Goal: Transaction & Acquisition: Purchase product/service

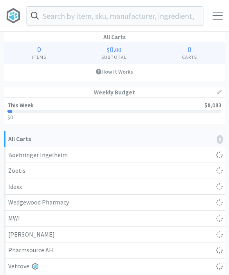
select select "1"
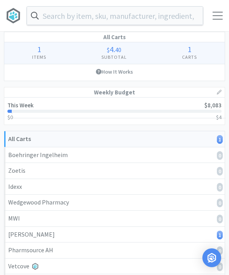
click at [61, 21] on input "text" at bounding box center [115, 16] width 176 height 18
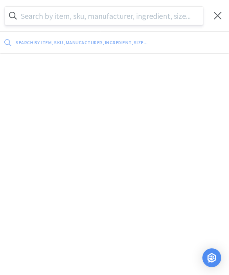
click at [40, 21] on input "text" at bounding box center [104, 16] width 198 height 18
click at [36, 20] on input "text" at bounding box center [104, 16] width 198 height 18
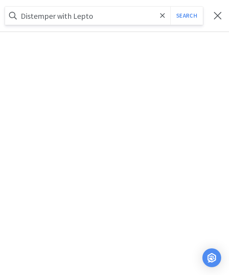
type input "Distemper with Lepto"
click at [186, 16] on button "Search" at bounding box center [186, 16] width 33 height 18
select select "1"
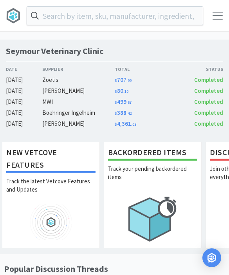
click at [51, 22] on input "text" at bounding box center [115, 16] width 176 height 18
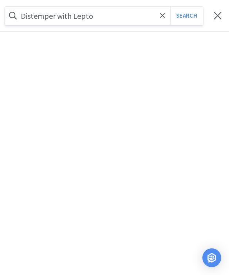
type input "Distemper with Lepto"
click at [186, 16] on button "Search" at bounding box center [186, 16] width 33 height 18
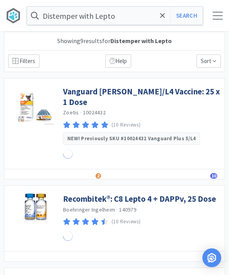
select select "1"
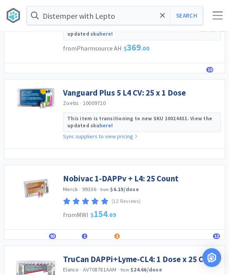
scroll to position [546, 0]
click at [79, 173] on link "Nobivac 1-DAPPv + L4: 25 Count" at bounding box center [121, 178] width 116 height 11
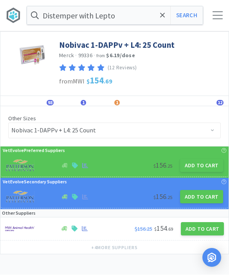
click at [205, 169] on button "Add to Cart" at bounding box center [201, 165] width 43 height 13
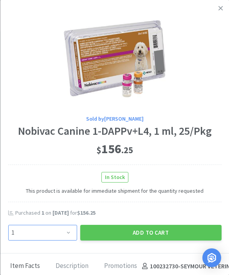
click at [60, 228] on select "Enter Quantity 1 2 3 4 5 6 7 8 9 10 11 12 13 14 15 16 17 18 19 20 Enter Quantity" at bounding box center [42, 233] width 69 height 16
select select "2"
click at [104, 229] on button "Add to Cart" at bounding box center [150, 233] width 141 height 16
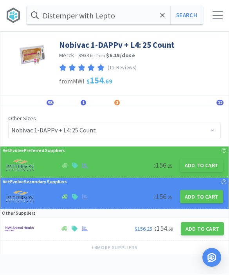
click at [160, 19] on span at bounding box center [162, 15] width 9 height 16
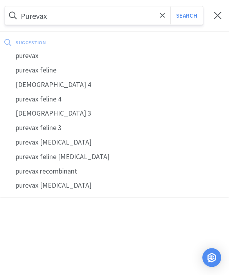
type input "Purevax"
click at [26, 61] on div "purevax" at bounding box center [114, 56] width 229 height 14
select select "1"
select select "2"
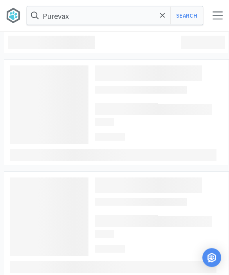
type input "purevax"
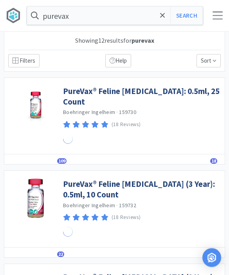
scroll to position [0, 0]
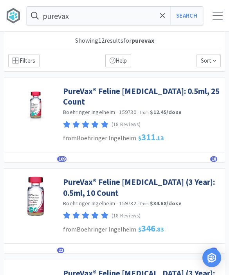
click at [76, 179] on link "PureVax® Feline Rabies (3 Year): 0.5ml, 10 Count" at bounding box center [142, 188] width 158 height 22
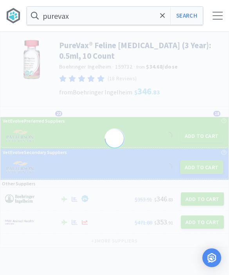
select select "433491"
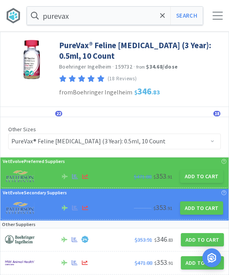
click at [197, 175] on button "Add to Cart" at bounding box center [201, 176] width 43 height 13
select select "1"
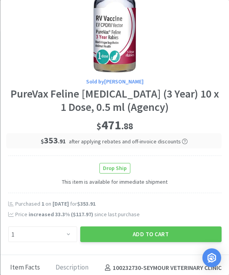
scroll to position [44, 0]
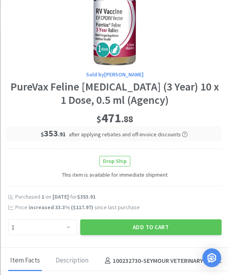
click at [152, 223] on button "Add to Cart" at bounding box center [150, 227] width 141 height 16
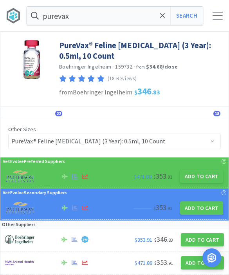
click at [167, 15] on span at bounding box center [162, 15] width 9 height 16
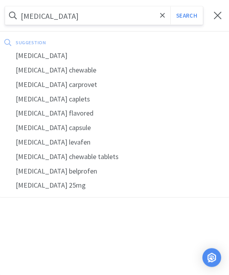
type input "Carprofen"
click at [186, 15] on button "Search" at bounding box center [186, 16] width 33 height 18
select select "1"
select select "2"
select select "1"
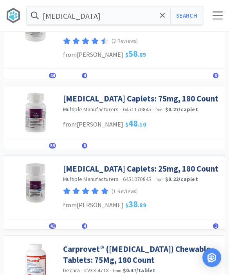
scroll to position [482, 0]
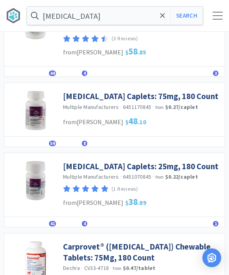
click at [80, 161] on link "Carprofen Caplets: 25mg, 180 Count" at bounding box center [141, 166] width 156 height 11
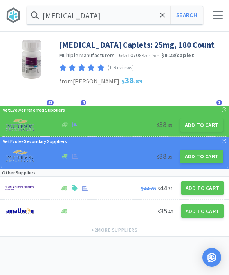
click at [194, 130] on button "Add to Cart" at bounding box center [201, 125] width 43 height 13
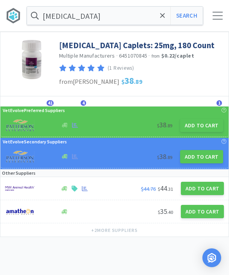
select select "1"
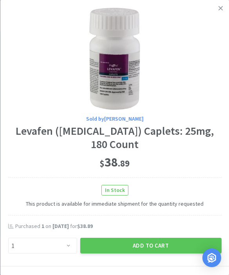
click at [136, 247] on button "Add to Cart" at bounding box center [150, 246] width 141 height 16
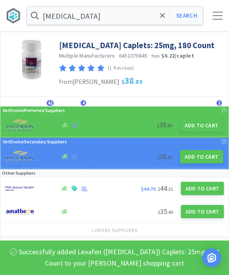
click at [163, 16] on icon at bounding box center [162, 15] width 5 height 5
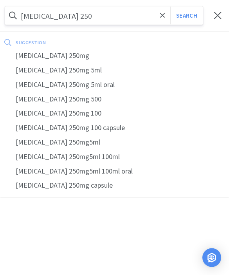
type input "Amoxicillin 250"
click at [186, 16] on button "Search" at bounding box center [186, 16] width 33 height 18
select select "1"
select select "2"
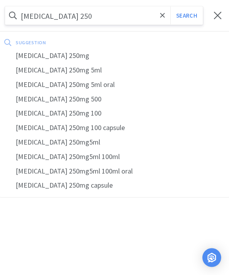
select select "1"
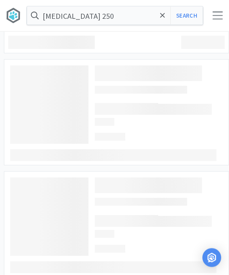
scroll to position [0, 0]
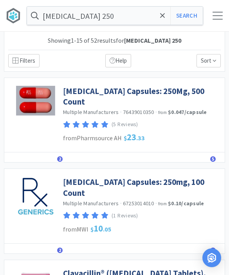
click at [74, 92] on link "Amoxicillin Capsules: 250Mg, 500 Count" at bounding box center [142, 97] width 158 height 22
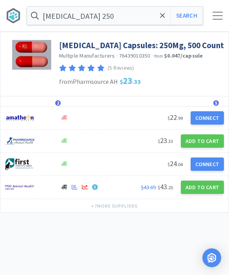
select select "1"
select select "2"
select select "1"
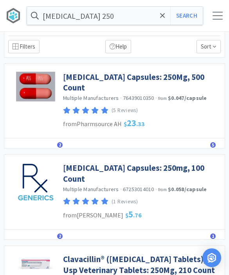
scroll to position [36, 0]
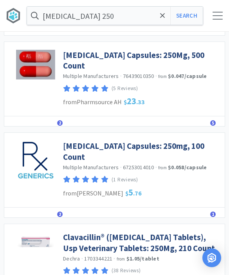
click at [79, 141] on link "Amoxicillin Capsules: 250mg, 100 Count" at bounding box center [142, 152] width 158 height 22
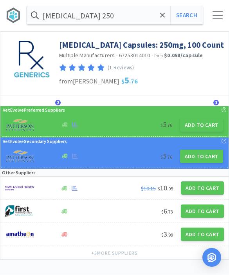
click at [204, 129] on button "Add to Cart" at bounding box center [201, 125] width 43 height 13
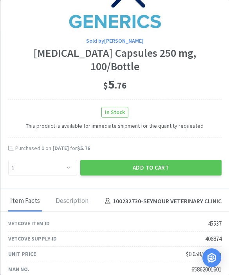
scroll to position [80, 0]
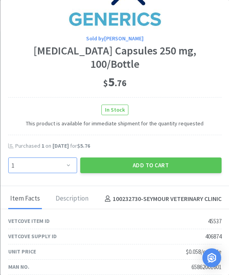
click at [55, 157] on select "Enter Quantity 1 2 3 4 5 6 7 8 9 10 11 12 13 14 15 16 17 18 19 20 Enter Quantity" at bounding box center [42, 165] width 69 height 16
select select "2"
click at [187, 157] on button "Add to Cart" at bounding box center [150, 165] width 141 height 16
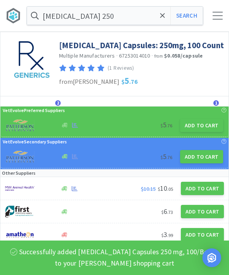
click at [110, 20] on input "Amoxicillin 250" at bounding box center [115, 16] width 176 height 18
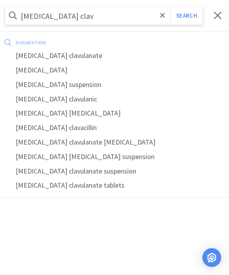
click at [51, 60] on div "amoxicillin clavulanate" at bounding box center [114, 56] width 229 height 14
type input "amoxicillin clavulanate"
select select "2"
select select "1"
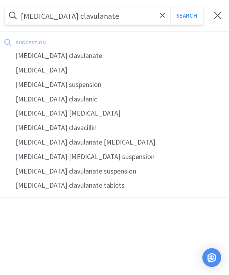
select select "2"
select select "1"
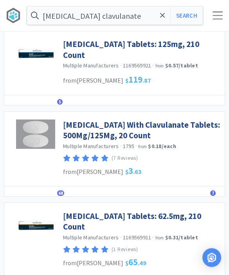
scroll to position [287, 0]
click at [78, 141] on link "Amoxicillin With Clavulanate Tablets: 500Mg/125Mg, 20 Count" at bounding box center [142, 130] width 158 height 22
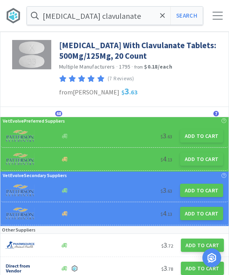
click at [197, 137] on button "Add to Cart" at bounding box center [201, 135] width 43 height 13
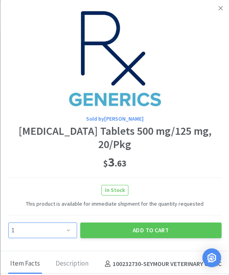
click at [56, 224] on select "Enter Quantity 1 2 3 4 5 6 7 8 9 10 11 12 13 14 15 16 17 18 19 20 Enter Quantity" at bounding box center [42, 230] width 69 height 16
select select "6"
click at [142, 225] on button "Add to Cart" at bounding box center [150, 230] width 141 height 16
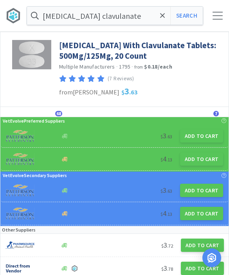
click at [164, 16] on icon at bounding box center [162, 16] width 5 height 8
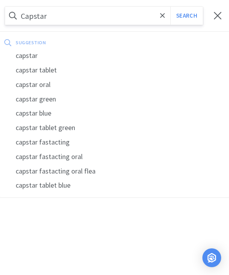
type input "Capstar"
click at [186, 16] on button "Search" at bounding box center [186, 16] width 33 height 18
select select "2"
select select "6"
select select "1"
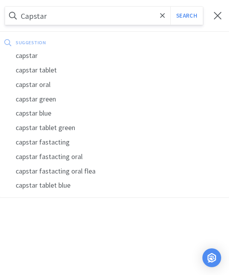
select select "1"
select select "2"
select select "1"
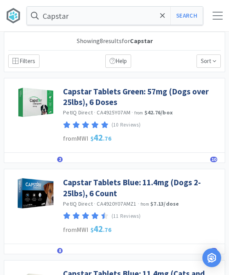
click at [79, 184] on link "Capstar Tablets Blue: 11.4mg (Dogs 2-25lbs), 6 Count" at bounding box center [142, 188] width 158 height 22
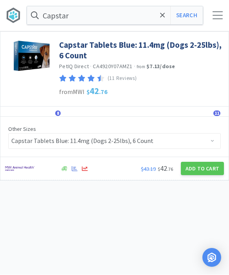
click at [201, 165] on button "Add to Cart" at bounding box center [202, 168] width 43 height 13
select select "1"
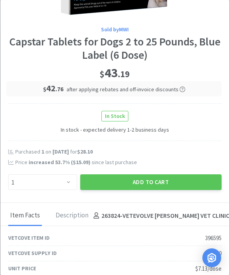
scroll to position [80, 0]
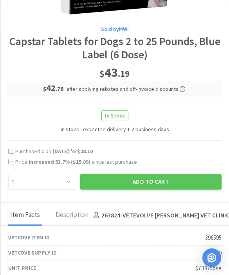
click at [113, 177] on button "Add to Cart" at bounding box center [150, 182] width 141 height 16
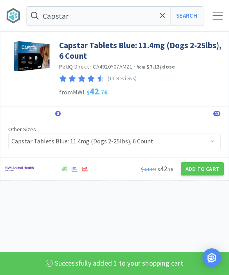
click at [161, 18] on icon at bounding box center [162, 16] width 5 height 8
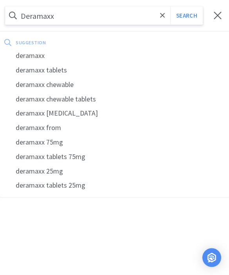
type input "Deramaxx"
click at [186, 16] on button "Search" at bounding box center [186, 16] width 33 height 18
select select "1"
select select "2"
select select "6"
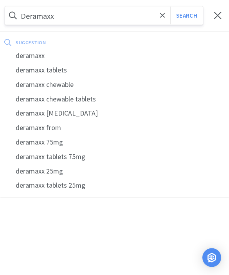
select select "1"
select select "2"
select select "1"
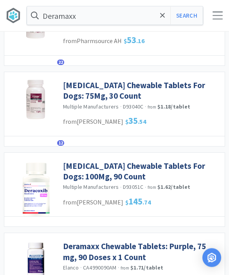
scroll to position [178, 0]
click at [76, 168] on link "Deracoxib Chewable Tablets For Dogs: 100Mg, 90 Count" at bounding box center [142, 172] width 158 height 22
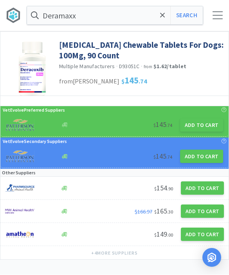
click at [198, 161] on button "Add to Cart" at bounding box center [201, 156] width 43 height 13
select select "1"
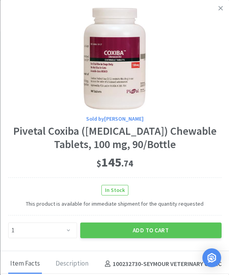
click at [218, 12] on link at bounding box center [221, 8] width 14 height 17
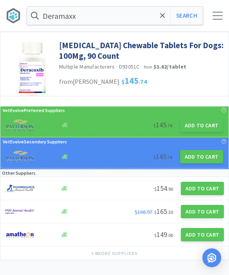
click at [204, 214] on button "Add to Cart" at bounding box center [202, 211] width 43 height 13
select select "1"
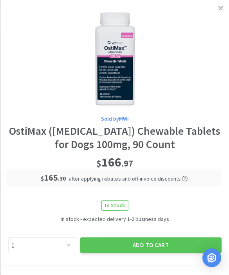
scroll to position [0, 0]
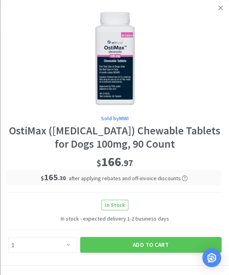
click at [221, 10] on icon at bounding box center [221, 7] width 4 height 7
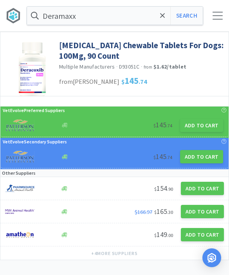
click at [199, 127] on button "Add to Cart" at bounding box center [201, 125] width 43 height 13
select select "1"
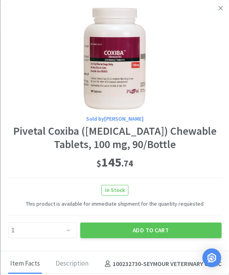
click at [113, 223] on button "Add to Cart" at bounding box center [150, 230] width 141 height 16
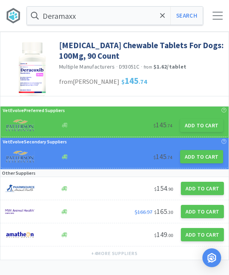
click at [161, 17] on icon at bounding box center [162, 15] width 5 height 5
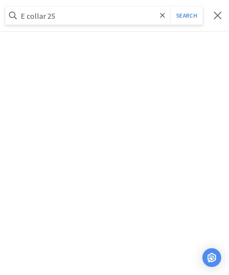
type input "E collar 25"
click at [186, 16] on button "Search" at bounding box center [186, 16] width 33 height 18
select select "1"
select select "2"
select select "6"
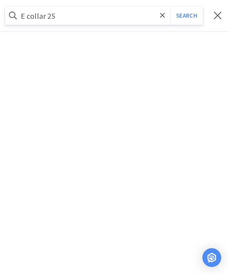
select select "1"
select select "2"
select select "1"
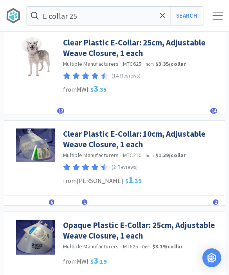
scroll to position [92, 0]
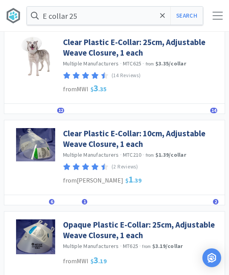
click at [70, 56] on link "Clear Plastic E-Collar: 25cm, Adjustable Weave Closure, 1 each" at bounding box center [142, 48] width 158 height 22
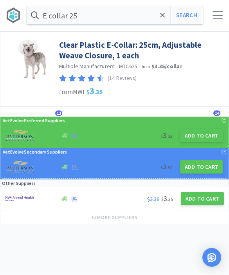
click at [206, 141] on button "Add to Cart" at bounding box center [201, 135] width 43 height 13
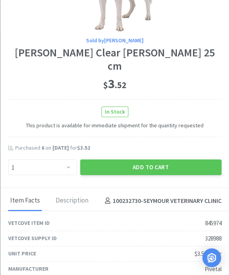
scroll to position [81, 0]
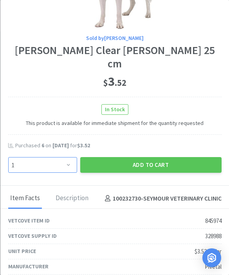
click at [46, 170] on select "Enter Quantity 1 2 3 4 5 6 7 8 9 10 11 12 13 14 15 16 17 18 19 20 Enter Quantity" at bounding box center [42, 165] width 69 height 16
select select "3"
click at [141, 170] on button "Add to Cart" at bounding box center [150, 165] width 141 height 16
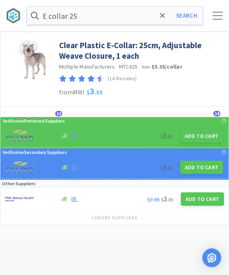
click at [161, 20] on span at bounding box center [162, 15] width 9 height 16
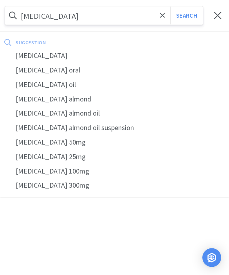
type input "Gabapentin"
click at [186, 16] on button "Search" at bounding box center [186, 16] width 33 height 18
select select "1"
select select "2"
select select "6"
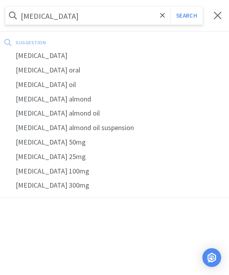
select select "3"
select select "1"
select select "2"
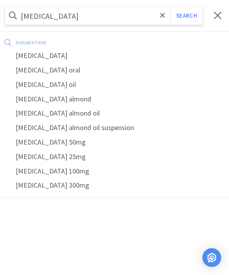
select select "1"
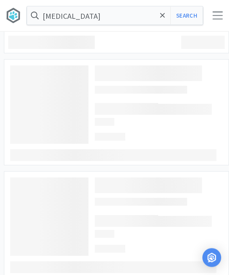
scroll to position [0, 0]
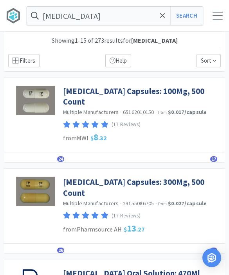
click at [84, 91] on link "Gabapentin Capsules: 100Mg, 500 Count" at bounding box center [142, 97] width 158 height 22
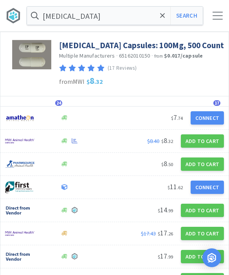
click at [190, 143] on button "Add to Cart" at bounding box center [202, 140] width 43 height 13
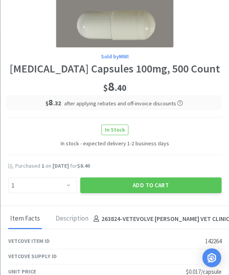
scroll to position [56, 0]
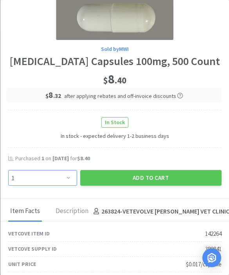
click at [60, 181] on select "Enter Quantity 1 2 3 4 5 6 7 8 9 10 11 12 13 14 15 16 17 18 19 20 Enter Quantity" at bounding box center [42, 178] width 69 height 16
select select "2"
click at [119, 177] on button "Add to Cart" at bounding box center [150, 178] width 141 height 16
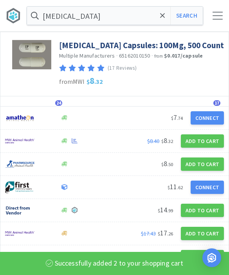
click at [184, 21] on button "Search" at bounding box center [186, 16] width 33 height 18
select select "1"
select select "2"
select select "6"
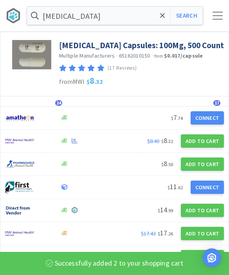
select select "3"
select select "1"
select select "2"
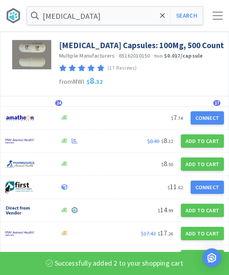
select select "1"
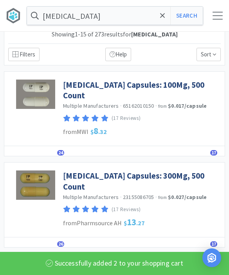
scroll to position [7, 0]
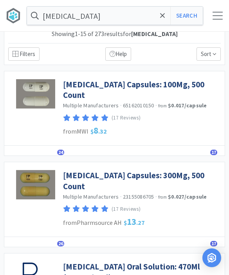
click at [89, 170] on link "Gabapentin Capsules: 300Mg, 500 Count" at bounding box center [142, 181] width 158 height 22
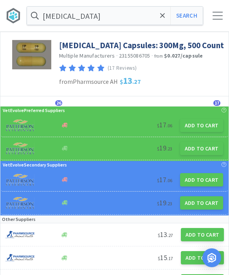
click at [193, 150] on button "Add to Cart" at bounding box center [201, 148] width 43 height 13
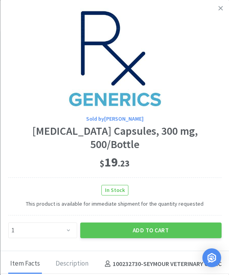
click at [40, 231] on div "Sold by Patterson Gabapentin Capsules, 300 mg, 500/Bottle $ 19 . 23 In Stock Th…" at bounding box center [114, 125] width 229 height 251
click at [32, 223] on select "Enter Quantity 1 2 3 4 5 6 7 8 9 10 11 12 13 14 15 16 17 18 19 20 Enter Quantity" at bounding box center [42, 230] width 69 height 16
select select "2"
click at [112, 223] on button "Add to Cart" at bounding box center [150, 230] width 141 height 16
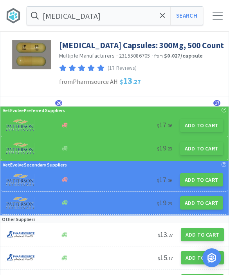
click at [165, 29] on div "Gabapentin Search Orders Shopping Discuss Discuss 11 11" at bounding box center [114, 15] width 229 height 31
click at [166, 29] on div "Gabapentin Search Orders Shopping Discuss Discuss 11 11" at bounding box center [114, 15] width 229 height 31
click at [158, 23] on span at bounding box center [162, 15] width 9 height 16
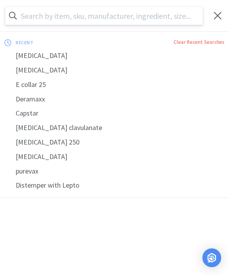
scroll to position [7, 0]
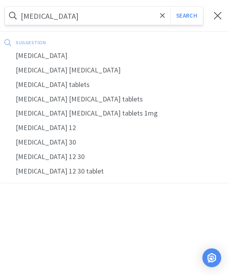
type input "Incurin"
click at [186, 16] on button "Search" at bounding box center [186, 16] width 33 height 18
select select "1"
select select "2"
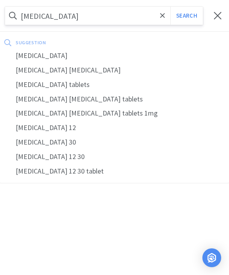
select select "6"
select select "3"
select select "1"
select select "2"
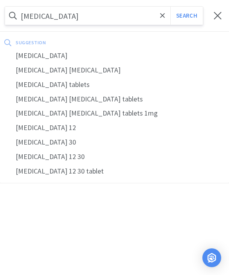
select select "1"
select select "2"
select select "1"
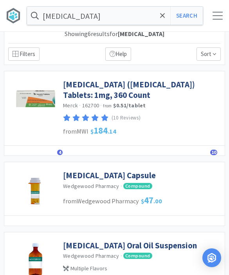
click at [85, 87] on link "Incurin (Estriol) Tablets: 1mg, 360 Count" at bounding box center [142, 90] width 158 height 22
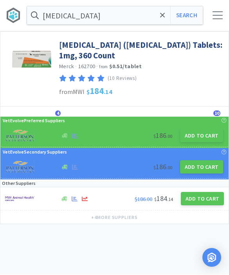
click at [186, 129] on button "Add to Cart" at bounding box center [201, 135] width 43 height 13
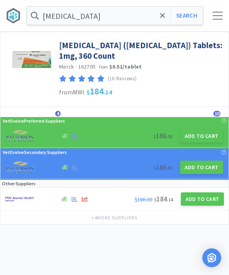
select select "1"
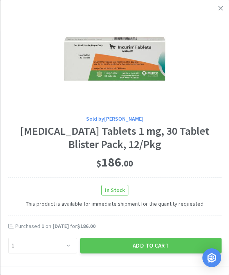
click at [112, 246] on button "Add to Cart" at bounding box center [150, 246] width 141 height 16
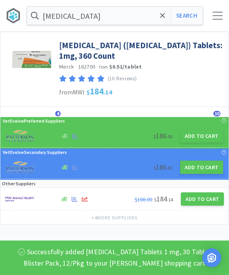
click at [159, 18] on span at bounding box center [162, 15] width 9 height 16
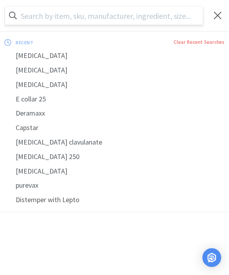
click at [65, 17] on input "text" at bounding box center [104, 16] width 198 height 18
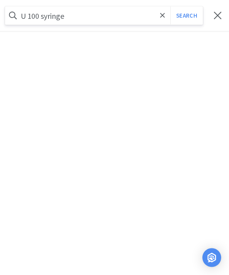
type input "U 100 syringe"
click at [186, 16] on button "Search" at bounding box center [186, 16] width 33 height 18
select select "1"
select select "2"
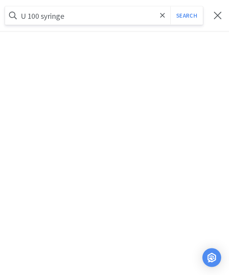
select select "6"
select select "3"
select select "1"
select select "2"
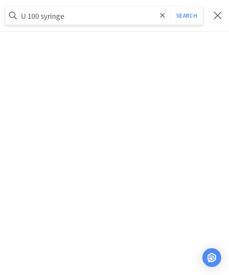
select select "1"
select select "2"
select select "1"
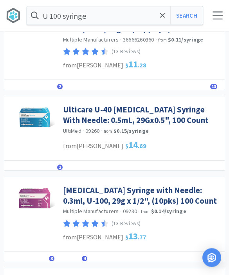
scroll to position [124, 0]
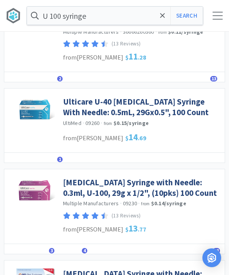
click at [78, 193] on link "Insulin Syringe with Needle: 0.3ml, U-100, 29g x 1/2", (10pks) 100 Count" at bounding box center [142, 188] width 158 height 22
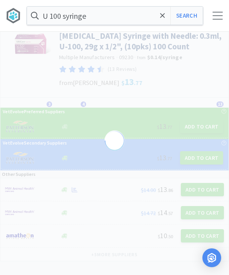
scroll to position [9, 0]
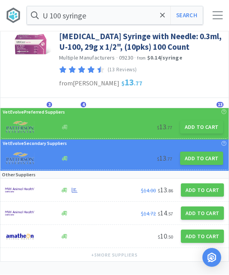
click at [197, 126] on button "Add to Cart" at bounding box center [201, 127] width 43 height 13
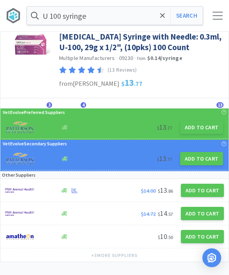
select select "1"
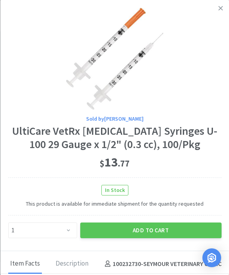
click at [113, 228] on button "Add to Cart" at bounding box center [150, 230] width 141 height 16
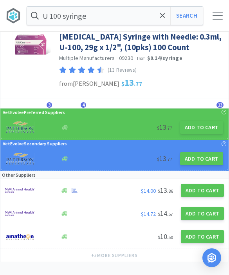
click at [160, 17] on icon at bounding box center [162, 16] width 5 height 8
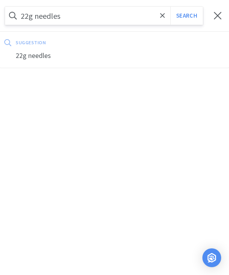
type input "22g needles"
click at [186, 16] on button "Search" at bounding box center [186, 16] width 33 height 18
select select "1"
select select "2"
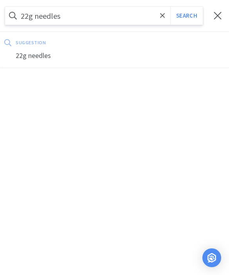
select select "6"
select select "3"
select select "1"
select select "2"
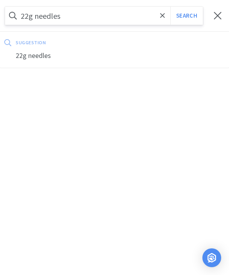
select select "1"
select select "2"
select select "1"
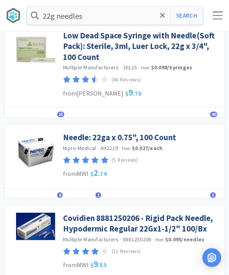
scroll to position [99, 0]
click at [77, 137] on link "Needle: 22ga x 0.75", 100 Count" at bounding box center [119, 137] width 113 height 11
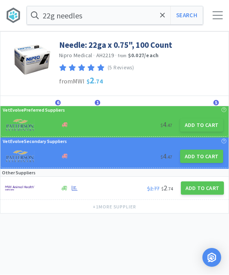
click at [193, 193] on button "Add to Cart" at bounding box center [202, 188] width 43 height 13
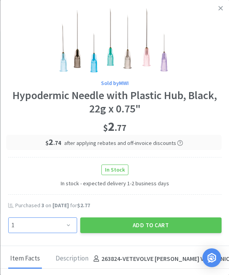
click at [55, 221] on select "Enter Quantity 1 2 3 4 5 6 7 8 9 10 11 12 13 14 15 16 17 18 19 20 Enter Quantity" at bounding box center [42, 225] width 69 height 16
select select "2"
click at [130, 222] on button "Add to Cart" at bounding box center [150, 225] width 141 height 16
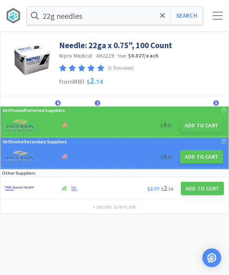
click at [160, 18] on icon at bounding box center [162, 15] width 5 height 5
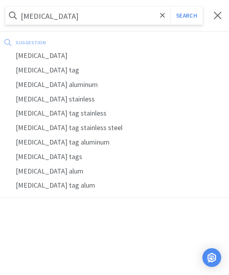
type input "Rabies"
click at [186, 16] on button "Search" at bounding box center [186, 16] width 33 height 18
select select "1"
select select "2"
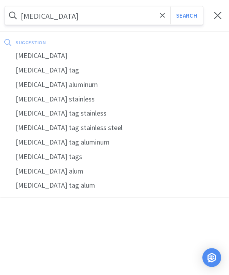
select select "2"
select select "6"
select select "3"
select select "1"
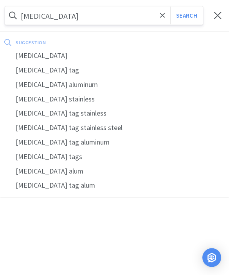
select select "2"
select select "1"
select select "2"
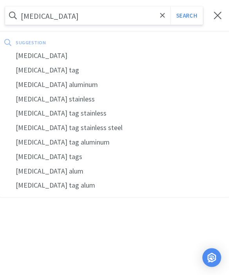
select select "1"
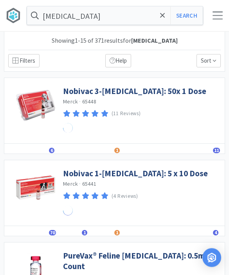
scroll to position [0, 0]
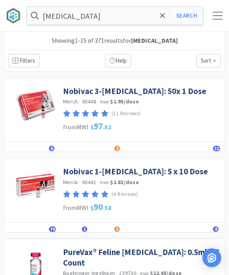
click at [72, 96] on link "Nobivac 3-Rabies: 50x 1 Dose" at bounding box center [134, 91] width 143 height 11
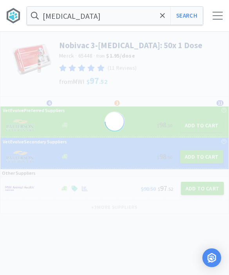
select select "58311"
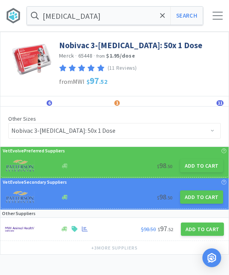
click at [190, 169] on button "Add to Cart" at bounding box center [201, 165] width 43 height 13
select select "1"
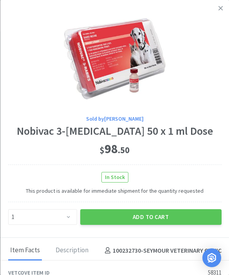
click at [118, 212] on button "Add to Cart" at bounding box center [150, 217] width 141 height 16
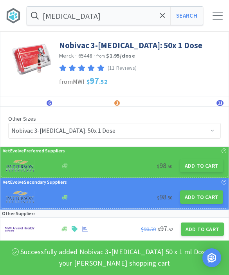
select select "1"
select select "2"
select select "6"
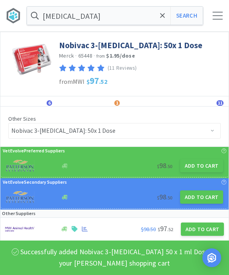
select select "3"
select select "1"
select select "2"
select select "1"
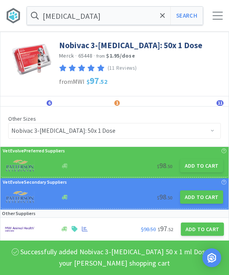
select select "1"
select select "2"
select select "1"
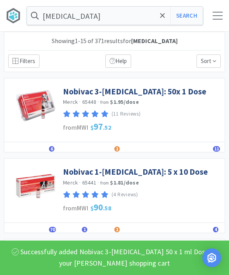
scroll to position [0, 0]
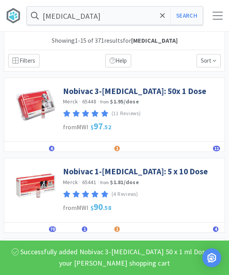
click at [80, 173] on link "Nobivac 1-Rabies: 5 x 10 Dose" at bounding box center [135, 171] width 145 height 11
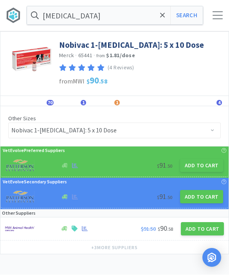
click at [189, 168] on button "Add to Cart" at bounding box center [201, 165] width 43 height 13
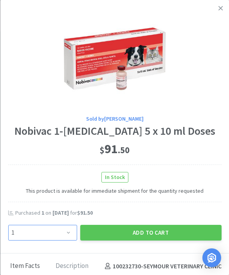
click at [59, 229] on select "Enter Quantity 1 2 3 4 5 6 7 8 9 10 11 12 13 14 15 16 17 18 19 20 Enter Quantity" at bounding box center [42, 233] width 69 height 16
select select "2"
click at [123, 233] on button "Add to Cart" at bounding box center [150, 233] width 141 height 16
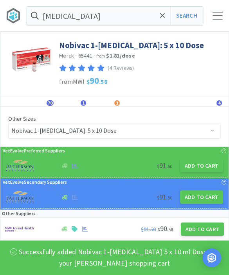
click at [162, 24] on input "Rabies" at bounding box center [115, 16] width 176 height 18
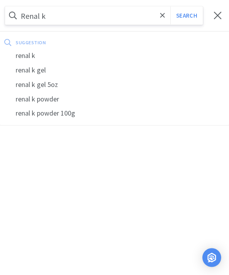
type input "Renal k"
click at [186, 16] on button "Search" at bounding box center [186, 16] width 33 height 18
select select "1"
select select "2"
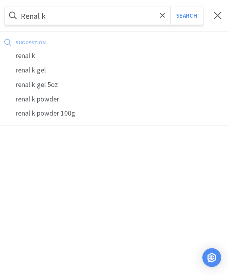
select select "2"
select select "6"
select select "3"
select select "1"
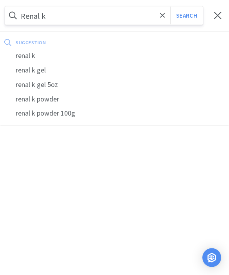
select select "2"
select select "1"
select select "2"
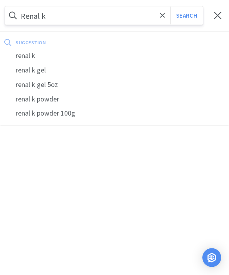
select select "2"
select select "1"
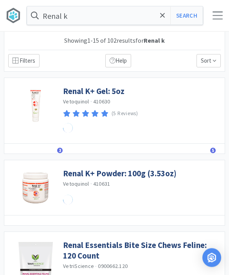
scroll to position [0, 0]
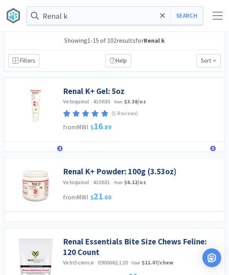
click at [73, 95] on link "Renal K+ Gel: 5oz" at bounding box center [93, 91] width 61 height 11
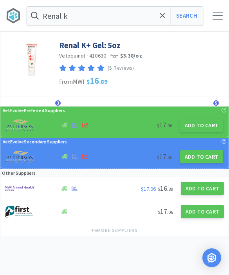
click at [191, 129] on button "Add to Cart" at bounding box center [201, 125] width 43 height 13
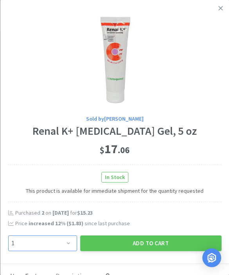
click at [67, 240] on select "Enter Quantity 1 2 3 4 5 6 7 8 9 10 11 12 13 14 15 16 17 18 19 20 Enter Quantity" at bounding box center [42, 243] width 69 height 16
select select "2"
click at [118, 246] on button "Add to Cart" at bounding box center [150, 243] width 141 height 16
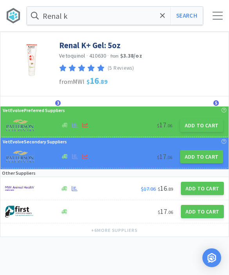
click at [163, 23] on span at bounding box center [162, 15] width 9 height 16
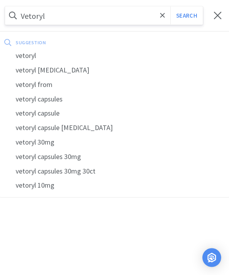
type input "Vetoryl"
click at [186, 16] on button "Search" at bounding box center [186, 16] width 33 height 18
select select "1"
select select "2"
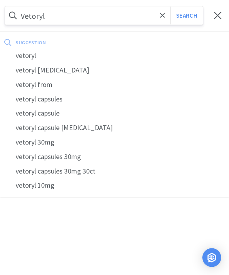
select select "2"
select select "6"
select select "3"
select select "1"
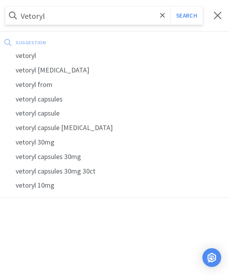
select select "2"
select select "1"
select select "2"
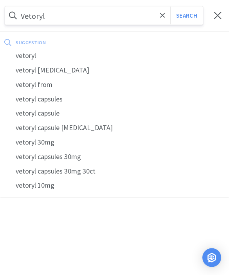
select select "2"
select select "1"
select select "2"
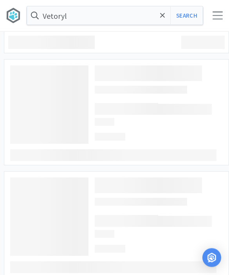
scroll to position [0, 0]
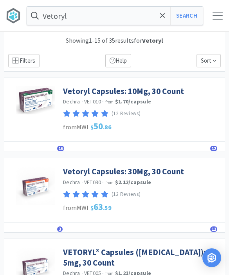
click at [74, 94] on link "Vetoryl Capsules: 10Mg, 30 Count" at bounding box center [123, 91] width 121 height 11
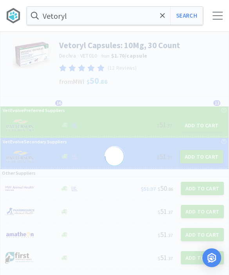
select select "45070"
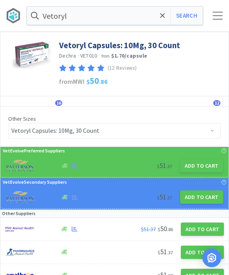
click at [190, 163] on button "Add to Cart" at bounding box center [201, 165] width 43 height 13
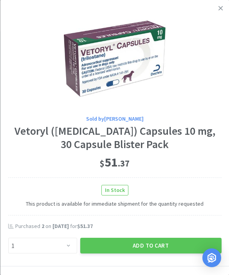
click at [56, 260] on div "Sold by Patterson Vetoryl (trilostane) Capsules 10 mg, 30 Capsule Blister Pack …" at bounding box center [114, 133] width 229 height 266
click at [46, 251] on select "Enter Quantity 1 2 3 4 5 6 7 8 9 10 11 12 13 14 15 16 17 18 19 20 Enter Quantity" at bounding box center [42, 246] width 69 height 16
select select "3"
click at [101, 248] on button "Add to Cart" at bounding box center [150, 246] width 141 height 16
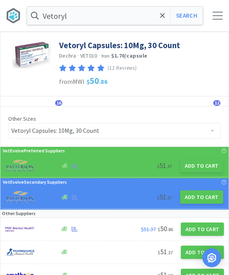
click at [165, 20] on span at bounding box center [162, 15] width 9 height 16
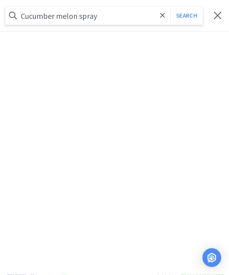
type input "Cucumber melon spray"
click at [186, 15] on button "Search" at bounding box center [186, 16] width 33 height 18
select select "1"
select select "2"
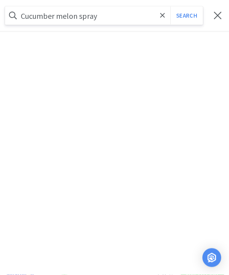
select select "2"
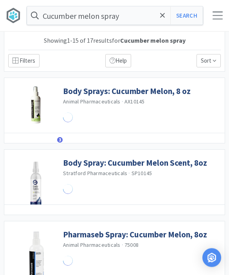
scroll to position [0, 0]
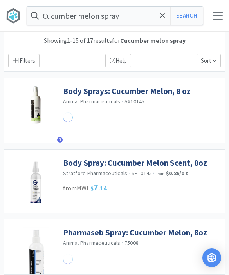
click at [74, 91] on link "Body Sprays: Cucumber Melon, 8 oz" at bounding box center [127, 91] width 128 height 11
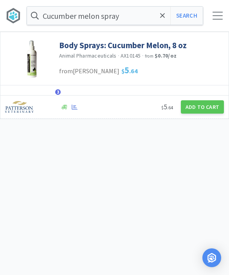
click at [188, 108] on button "Add to Cart" at bounding box center [202, 106] width 43 height 13
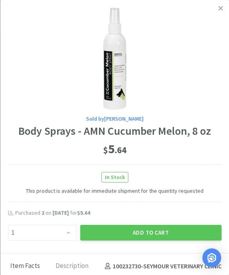
click at [121, 236] on button "Add to Cart" at bounding box center [150, 233] width 141 height 16
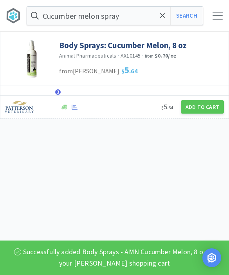
click at [94, 257] on div "Successfully added Body Sprays - AMN Cucumber Melon, 8 oz to your Patterson sho…" at bounding box center [114, 257] width 229 height 34
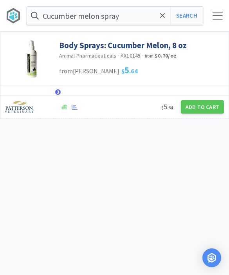
click at [197, 112] on button "Add to Cart" at bounding box center [202, 106] width 43 height 13
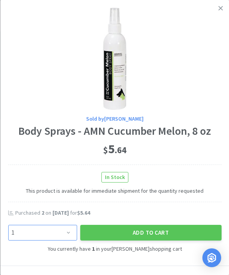
click at [46, 226] on select "Enter Quantity 1 2 3 4 5 6 7 8 9 10 11 12 13 14 15 16 17 18 19 20 Enter Quantity" at bounding box center [42, 233] width 69 height 16
click at [110, 232] on button "Add to Cart" at bounding box center [150, 233] width 141 height 16
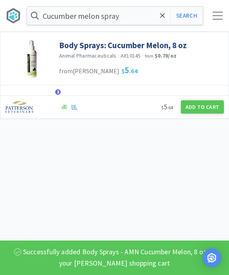
click at [163, 23] on span at bounding box center [162, 15] width 9 height 16
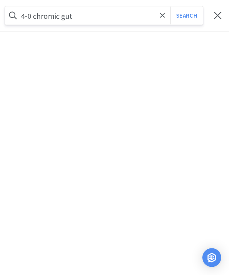
click at [186, 16] on button "Search" at bounding box center [186, 16] width 33 height 18
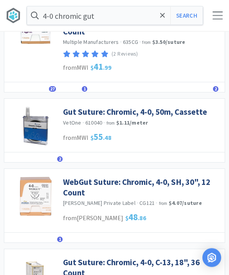
scroll to position [151, 0]
click at [71, 181] on link "WebGut Suture: Chromic, 4-0, SH, 30", 12 Count" at bounding box center [142, 188] width 158 height 22
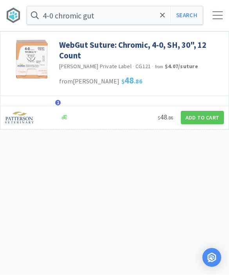
click at [199, 122] on button "Add to Cart" at bounding box center [202, 117] width 43 height 13
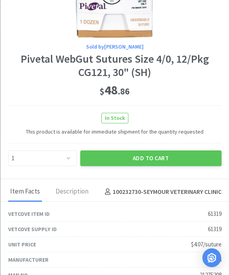
scroll to position [72, 0]
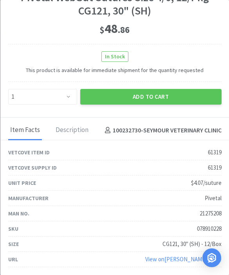
scroll to position [132, 0]
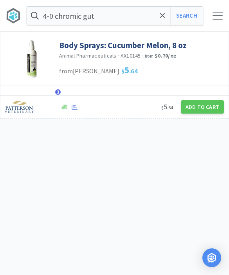
click at [194, 21] on button "Search" at bounding box center [186, 16] width 33 height 18
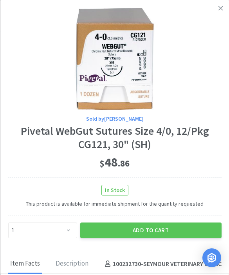
click at [216, 10] on link at bounding box center [221, 8] width 14 height 17
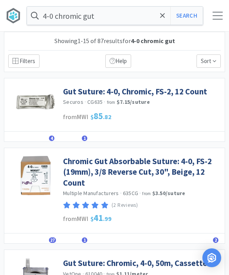
click at [52, 240] on span "27" at bounding box center [52, 239] width 7 height 5
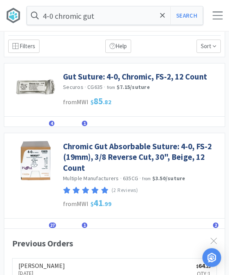
scroll to position [16, 0]
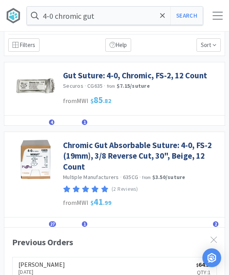
click at [71, 156] on link "Chromic Gut Absorbable Suture: 4-0, FS-2 (19mm), 3/8 Reverse Cut, 30", Beige, 1…" at bounding box center [142, 156] width 158 height 32
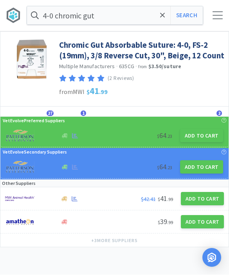
click at [193, 168] on button "Add to Cart" at bounding box center [201, 167] width 43 height 13
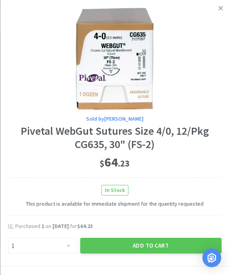
click at [217, 16] on link at bounding box center [221, 8] width 14 height 17
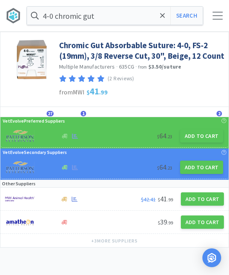
click at [190, 199] on button "Add to Cart" at bounding box center [202, 198] width 43 height 13
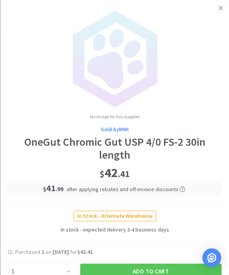
click at [224, 9] on link at bounding box center [221, 8] width 14 height 17
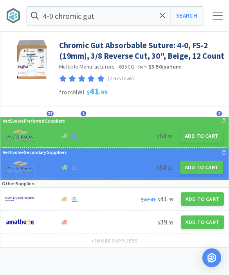
click at [190, 201] on button "Add to Cart" at bounding box center [202, 198] width 43 height 13
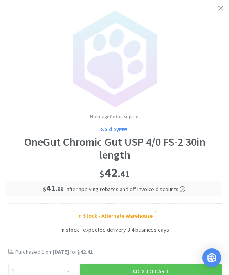
scroll to position [17, 0]
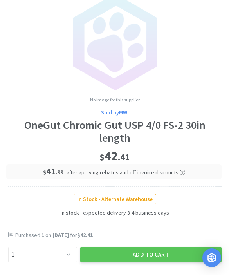
click at [122, 250] on button "Add to Cart" at bounding box center [150, 255] width 141 height 16
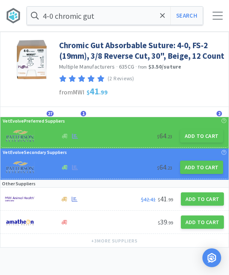
click at [161, 14] on icon at bounding box center [162, 15] width 5 height 5
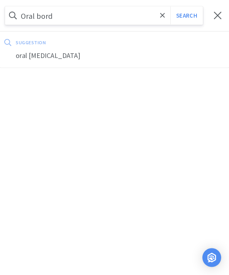
click at [28, 62] on div "oral bordetella" at bounding box center [114, 56] width 229 height 14
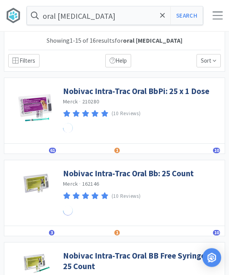
scroll to position [0, 0]
click at [78, 95] on link "Nobivac Intra-Trac Oral BbPi: 25 x 1 Dose" at bounding box center [136, 91] width 146 height 11
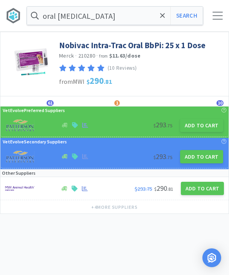
click at [193, 123] on button "Add to Cart" at bounding box center [201, 125] width 43 height 13
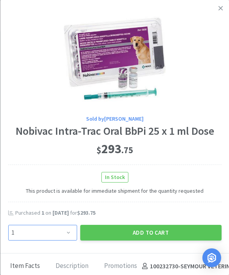
click at [44, 231] on select "Enter Quantity 1 2 3 4 5 6 7 8 9 10 11 12 13 14 15 16 17 18 19 20 Enter Quantity" at bounding box center [42, 233] width 69 height 16
click at [139, 231] on button "Add to Cart" at bounding box center [150, 233] width 141 height 16
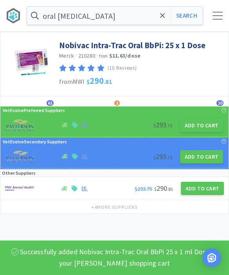
click at [164, 19] on icon at bounding box center [162, 16] width 5 height 8
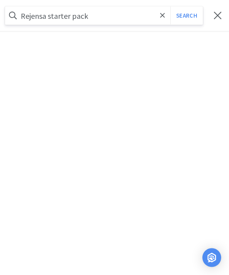
click at [186, 16] on button "Search" at bounding box center [186, 16] width 33 height 18
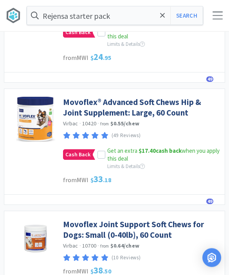
scroll to position [430, 0]
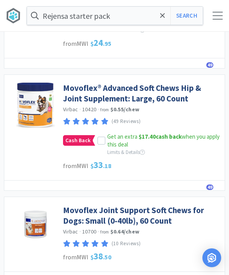
click at [159, 18] on span at bounding box center [162, 15] width 9 height 16
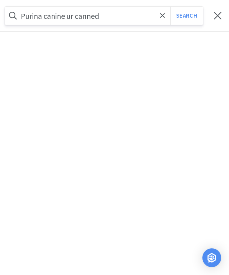
click at [186, 16] on button "Search" at bounding box center [186, 16] width 33 height 18
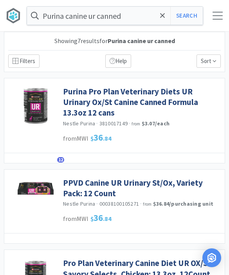
click at [98, 98] on link "Purina Pro Plan Veterinary Diets UR Urinary Ox/St Canine Canned Formula 13.3oz …" at bounding box center [142, 102] width 158 height 32
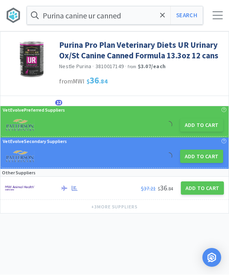
click at [193, 130] on button "Add to Cart" at bounding box center [201, 125] width 43 height 13
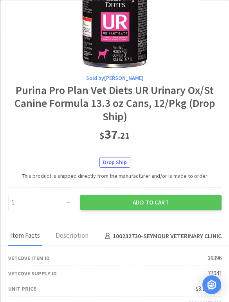
scroll to position [39, 0]
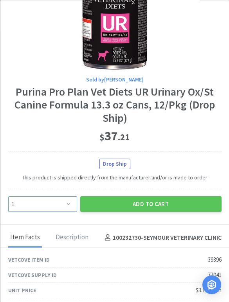
click at [68, 204] on select "Enter Quantity 1 2 3 4 5 6 7 8 9 10 11 12 13 14 15 16 17 18 19 20 Enter Quantity" at bounding box center [42, 204] width 69 height 16
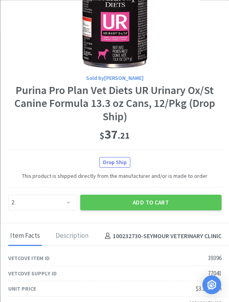
click at [137, 195] on button "Add to Cart" at bounding box center [150, 203] width 141 height 16
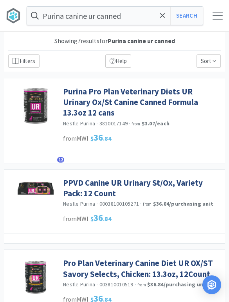
click at [157, 18] on input "Purina canine ur canned" at bounding box center [115, 16] width 176 height 18
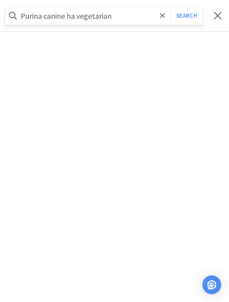
click at [186, 16] on button "Search" at bounding box center [186, 16] width 33 height 18
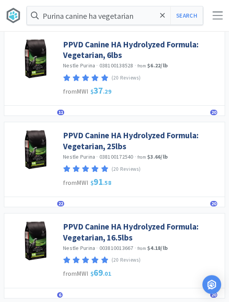
scroll to position [47, 0]
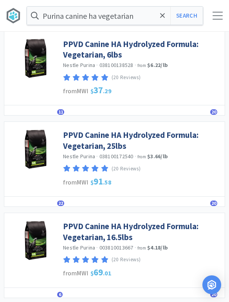
click at [75, 227] on link "PPVD Canine HA Hydrolyzed Formula: Vegetarian, 16.5lbs" at bounding box center [142, 232] width 158 height 22
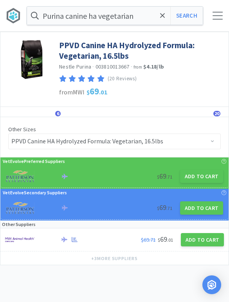
click at [193, 180] on button "Add to Cart" at bounding box center [201, 176] width 43 height 13
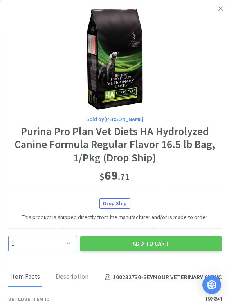
click at [64, 243] on select "Enter Quantity 1 2 3 4 5 6 7 8 9 10 11 12 13 14 15 16 17 18 19 20 Enter Quantity" at bounding box center [42, 243] width 69 height 16
click at [128, 244] on button "Add to Cart" at bounding box center [150, 243] width 141 height 16
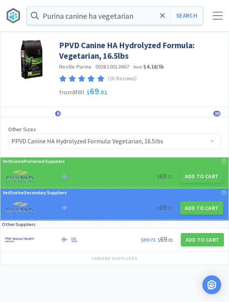
click at [166, 16] on span at bounding box center [162, 15] width 9 height 16
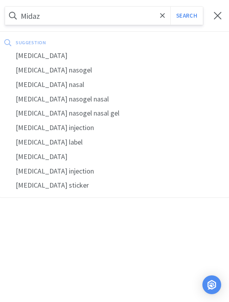
click at [31, 55] on div "midazolam" at bounding box center [114, 56] width 229 height 14
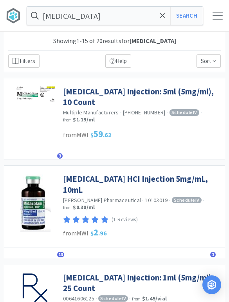
click at [78, 179] on link "Midazolam HCI Injection 5mg/mL, 10mL" at bounding box center [142, 185] width 158 height 22
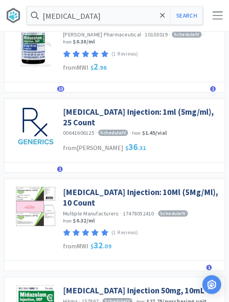
scroll to position [166, 0]
click at [67, 187] on link "Midazolam Injection: 10Ml (5Mg/Ml), 10 Count" at bounding box center [142, 198] width 158 height 22
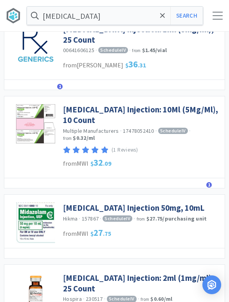
scroll to position [267, 0]
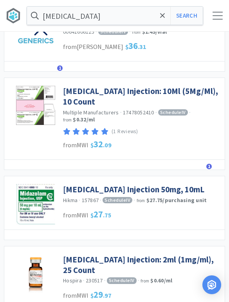
click at [74, 184] on link "Midazolam Hydrochloride Injection 50mg, 10mL" at bounding box center [133, 189] width 141 height 11
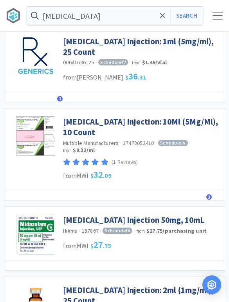
scroll to position [236, 0]
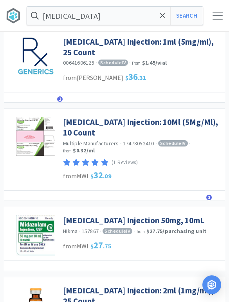
click at [66, 215] on link "Midazolam Hydrochloride Injection 50mg, 10mL" at bounding box center [133, 220] width 141 height 11
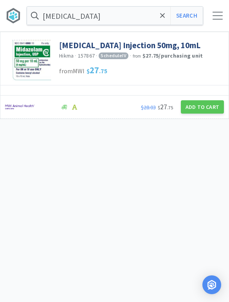
click at [22, 63] on img at bounding box center [31, 61] width 39 height 42
click at [197, 114] on button "Add to Cart" at bounding box center [202, 106] width 43 height 13
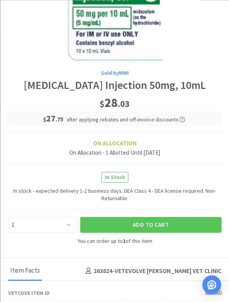
scroll to position [49, 0]
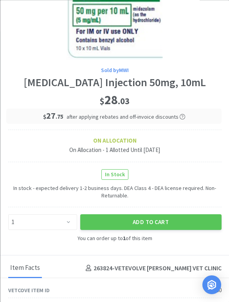
click at [112, 228] on button "Add to Cart" at bounding box center [150, 222] width 141 height 16
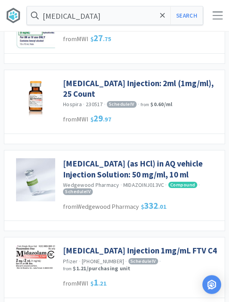
scroll to position [443, 0]
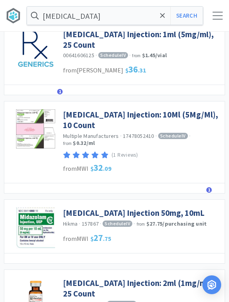
click at [164, 18] on icon at bounding box center [162, 16] width 5 height 8
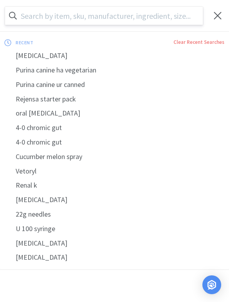
scroll to position [243, 0]
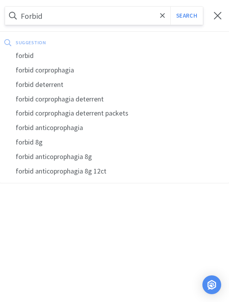
click at [186, 15] on button "Search" at bounding box center [186, 16] width 33 height 18
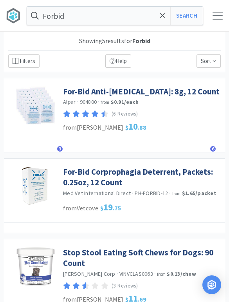
click at [73, 91] on link "For-Bid Anti-Coprophagia: 8g, 12 Count" at bounding box center [141, 91] width 157 height 11
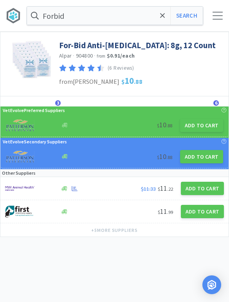
click at [186, 124] on button "Add to Cart" at bounding box center [201, 125] width 43 height 13
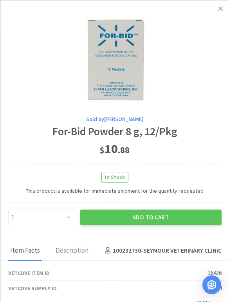
click at [145, 221] on button "Add to Cart" at bounding box center [150, 217] width 141 height 16
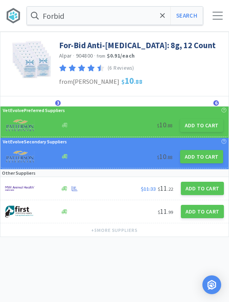
click at [167, 19] on input "Forbid" at bounding box center [115, 16] width 176 height 18
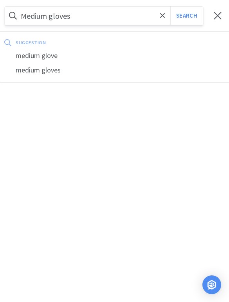
click at [186, 16] on button "Search" at bounding box center [186, 16] width 33 height 18
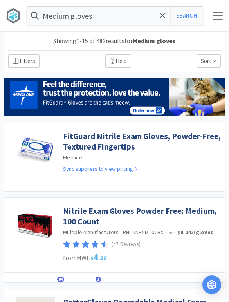
click at [71, 212] on link "Nitrile Exam Gloves Powder Free: Medium, 100 Count" at bounding box center [142, 217] width 158 height 22
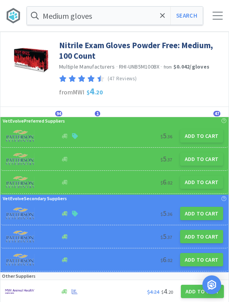
click at [197, 209] on button "Add to Cart" at bounding box center [201, 213] width 43 height 13
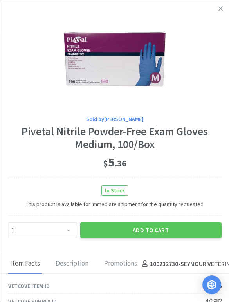
click at [223, 9] on link at bounding box center [221, 8] width 14 height 17
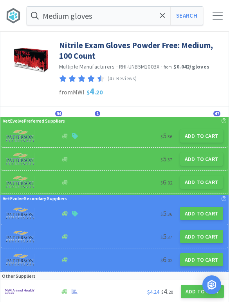
click at [202, 208] on button "Add to Cart" at bounding box center [201, 213] width 43 height 13
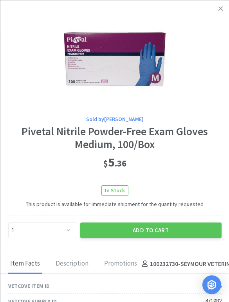
click at [220, 16] on link at bounding box center [221, 8] width 14 height 17
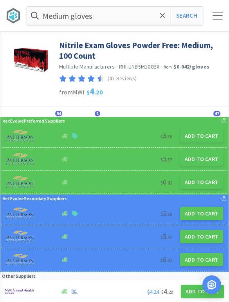
click at [208, 235] on button "Add to Cart" at bounding box center [201, 236] width 43 height 13
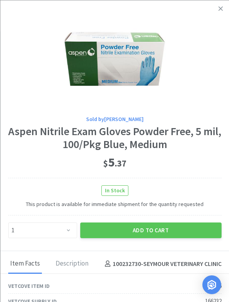
click at [222, 14] on link at bounding box center [221, 8] width 14 height 17
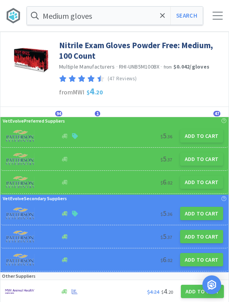
click at [203, 263] on button "Add to Cart" at bounding box center [201, 259] width 43 height 13
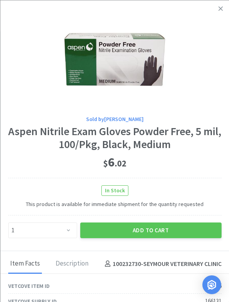
click at [223, 10] on link at bounding box center [221, 8] width 14 height 17
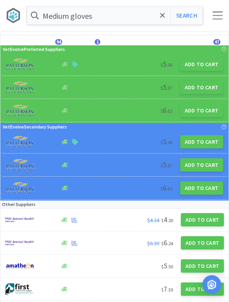
click at [208, 224] on button "Add to Cart" at bounding box center [202, 219] width 43 height 13
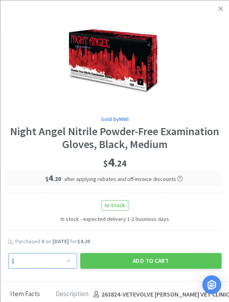
click at [55, 266] on select "Enter Quantity 1 2 3 4 5 6 7 8 9 10 11 12 13 14 15 16 17 18 19 20 Enter Quantity" at bounding box center [42, 261] width 69 height 16
click at [184, 256] on button "Add to Cart" at bounding box center [150, 261] width 141 height 16
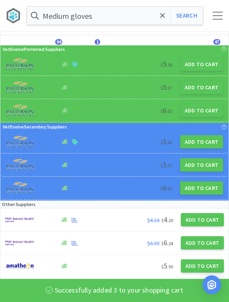
click at [162, 13] on icon at bounding box center [162, 16] width 5 height 8
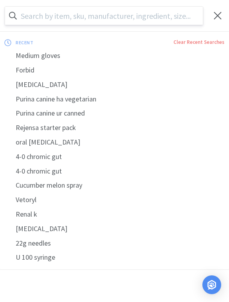
scroll to position [71, 0]
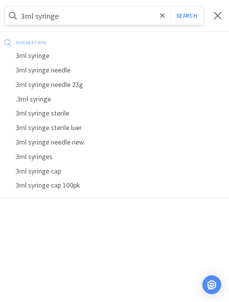
click at [186, 15] on button "Search" at bounding box center [186, 16] width 33 height 18
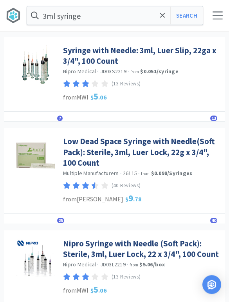
scroll to position [41, 0]
click at [79, 153] on link "Low Dead Space Syringe with Needle(Soft Pack): Sterile, 3ml, Luer Lock, 22g x 3…" at bounding box center [142, 152] width 158 height 32
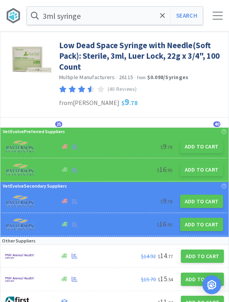
click at [198, 172] on button "Add to Cart" at bounding box center [201, 169] width 43 height 13
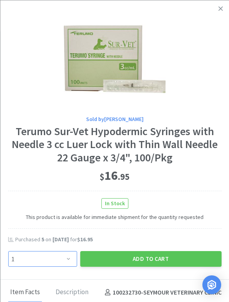
click at [53, 262] on select "Enter Quantity 1 2 3 4 5 6 7 8 9 10 11 12 13 14 15 16 17 18 19 20 Enter Quantity" at bounding box center [42, 259] width 69 height 16
click at [147, 252] on button "Add to Cart" at bounding box center [150, 259] width 141 height 16
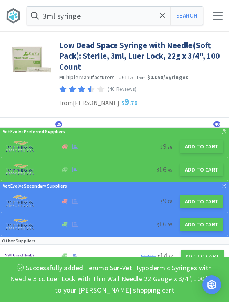
click at [160, 15] on span at bounding box center [162, 15] width 9 height 16
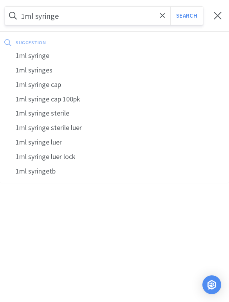
click at [186, 16] on button "Search" at bounding box center [186, 16] width 33 height 18
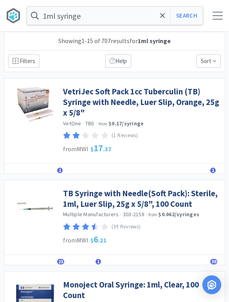
click at [76, 203] on link "TB Syringe with Needle(Soft Pack): Sterile, 1ml, Luer Slip, 25g x 5/8", 100 Cou…" at bounding box center [142, 199] width 158 height 22
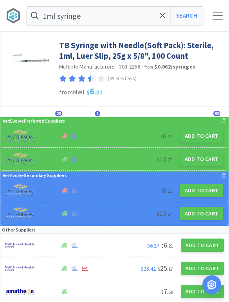
click at [190, 159] on button "Add to Cart" at bounding box center [201, 158] width 43 height 13
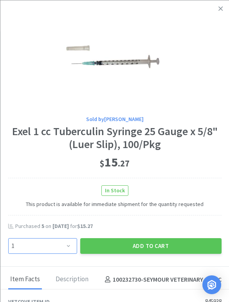
click at [52, 244] on select "Enter Quantity 1 2 3 4 5 6 7 8 9 10 11 12 13 14 15 16 17 18 19 20 Enter Quantity" at bounding box center [42, 246] width 69 height 16
click at [50, 248] on select "Enter Quantity 1 2 3 4 5 6 7 8 9 10 11 12 13 14 15 16 17 18 19 20 Enter Quantity" at bounding box center [42, 246] width 69 height 16
click at [127, 248] on button "Add to Cart" at bounding box center [150, 246] width 141 height 16
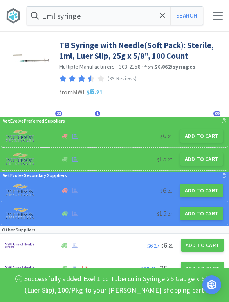
click at [156, 15] on input "1ml syringe" at bounding box center [115, 16] width 176 height 18
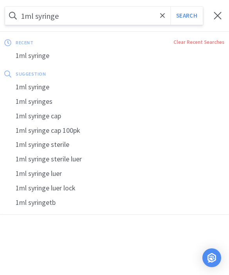
click at [66, 22] on input "1ml syringe" at bounding box center [104, 16] width 198 height 18
click at [174, 13] on button "Search" at bounding box center [186, 16] width 33 height 18
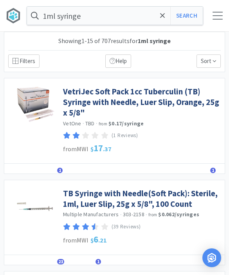
click at [161, 19] on icon at bounding box center [162, 16] width 5 height 8
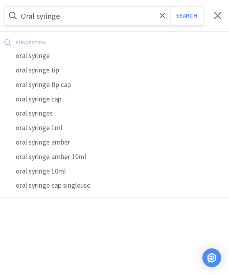
click at [186, 16] on button "Search" at bounding box center [186, 16] width 33 height 18
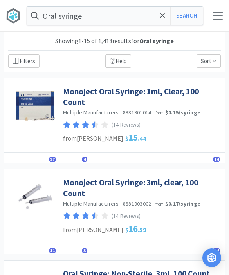
click at [72, 98] on link "Monoject Oral Syringe: 1ml, Clear, 100 Count" at bounding box center [142, 97] width 158 height 22
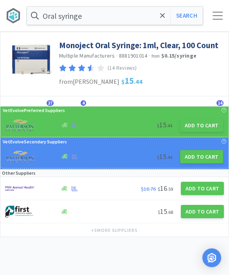
click at [190, 123] on button "Add to Cart" at bounding box center [201, 125] width 43 height 13
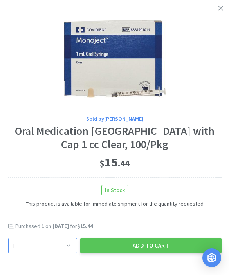
click at [58, 240] on select "Enter Quantity 1 2 3 4 5 6 7 8 9 10 11 12 13 14 15 16 17 18 19 20 Enter Quantity" at bounding box center [42, 246] width 69 height 16
click at [123, 239] on button "Add to Cart" at bounding box center [150, 246] width 141 height 16
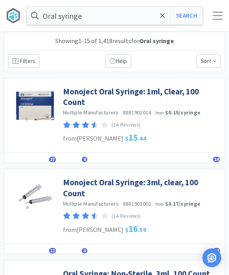
click at [83, 182] on link "Monoject Oral Syringe: 3ml, clear, 100 Count" at bounding box center [142, 188] width 158 height 22
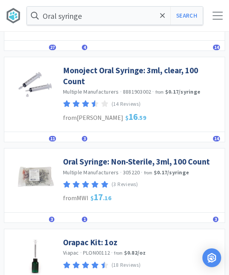
scroll to position [112, 0]
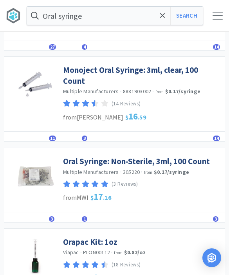
click at [76, 160] on link "Oral Syringe: Non-Sterile, 3ml, 100 Count" at bounding box center [136, 161] width 147 height 11
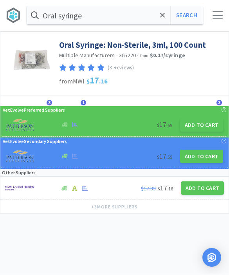
click at [193, 130] on button "Add to Cart" at bounding box center [201, 125] width 43 height 13
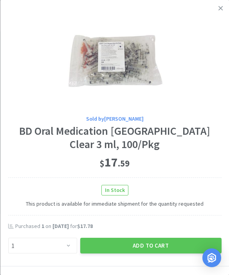
click at [125, 240] on button "Add to Cart" at bounding box center [150, 246] width 141 height 16
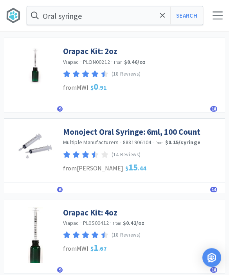
scroll to position [383, 0]
click at [83, 127] on link "Monoject Oral Syringe: 6ml, 100 Count" at bounding box center [131, 132] width 137 height 11
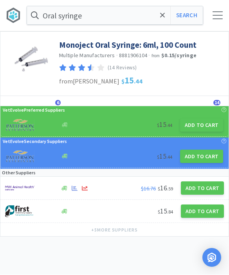
click at [191, 129] on button "Add to Cart" at bounding box center [201, 125] width 43 height 13
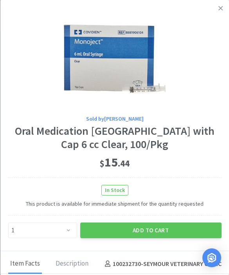
click at [121, 219] on div "Sold by Patterson Oral Medication Syringe with Cap 6 cc Clear, 100/Pkg $ 15 . 4…" at bounding box center [114, 176] width 213 height 125
click at [128, 224] on button "Add to Cart" at bounding box center [150, 230] width 141 height 16
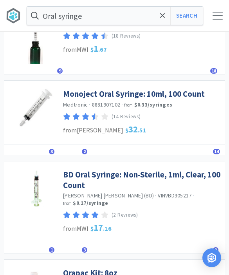
scroll to position [598, 0]
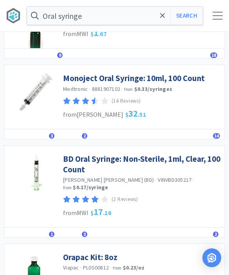
click at [81, 75] on link "Monoject Oral Syringe: 10ml, 100 Count" at bounding box center [134, 78] width 142 height 11
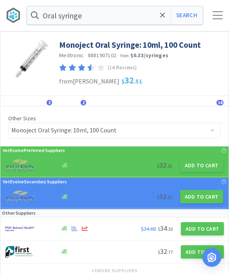
scroll to position [0, 0]
click at [193, 161] on button "Add to Cart" at bounding box center [201, 165] width 43 height 13
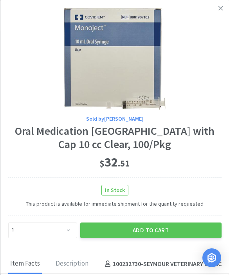
click at [116, 227] on button "Add to Cart" at bounding box center [150, 230] width 141 height 16
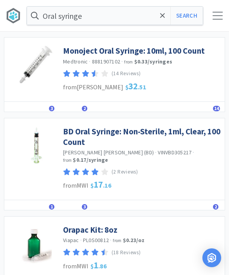
scroll to position [625, 0]
click at [164, 20] on span at bounding box center [162, 15] width 9 height 16
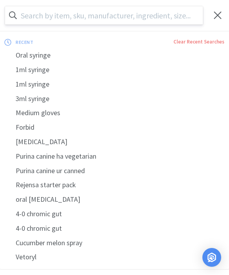
click at [44, 10] on input "text" at bounding box center [104, 16] width 198 height 18
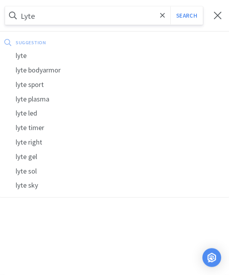
click at [186, 15] on button "Search" at bounding box center [186, 16] width 33 height 18
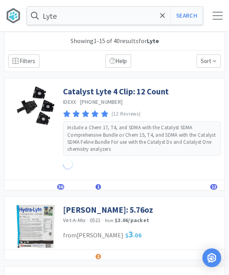
click at [100, 91] on link "Catalyst Lyte 4 Clip: 12 Count" at bounding box center [116, 91] width 106 height 11
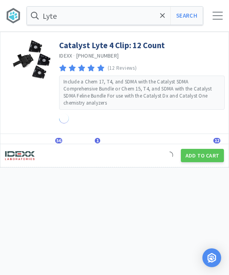
click at [193, 160] on button "Add to Cart" at bounding box center [202, 155] width 43 height 13
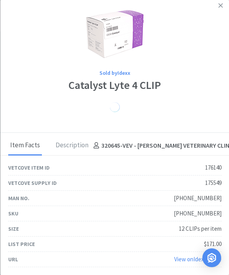
scroll to position [2, 0]
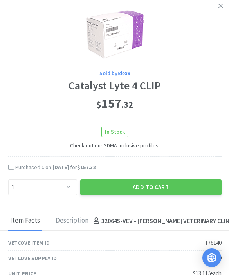
click at [143, 193] on button "Add to Cart" at bounding box center [150, 187] width 141 height 16
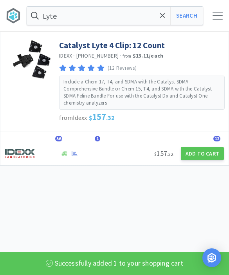
click at [161, 19] on icon at bounding box center [162, 16] width 5 height 8
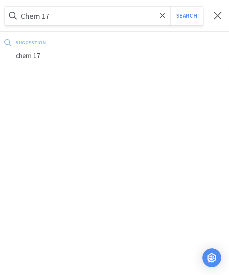
click at [186, 16] on button "Search" at bounding box center [186, 16] width 33 height 18
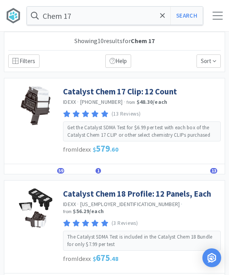
click at [85, 96] on link "Catalyst Chem 17 Clip: 12 Count" at bounding box center [120, 91] width 114 height 11
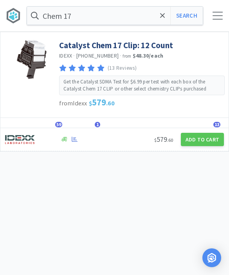
click at [190, 141] on button "Add to Cart" at bounding box center [202, 139] width 43 height 13
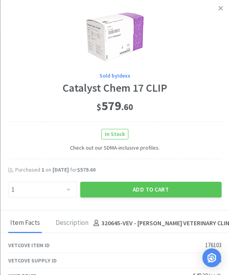
click at [142, 194] on button "Add to Cart" at bounding box center [150, 190] width 141 height 16
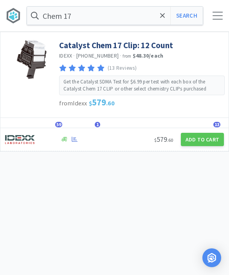
click at [163, 17] on icon at bounding box center [162, 16] width 5 height 8
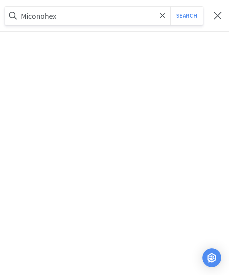
click at [186, 16] on button "Search" at bounding box center [186, 16] width 33 height 18
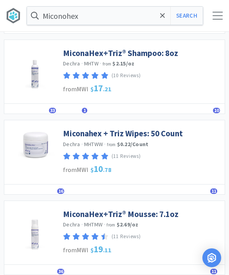
scroll to position [42, 0]
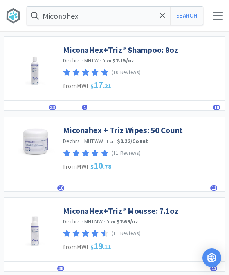
click at [76, 211] on link "MiconaHex+Triz® Mousse: 7.1oz" at bounding box center [121, 211] width 116 height 11
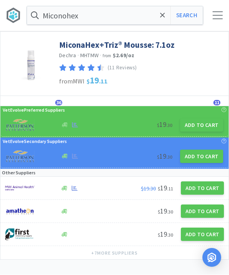
click at [196, 125] on button "Add to Cart" at bounding box center [201, 125] width 43 height 13
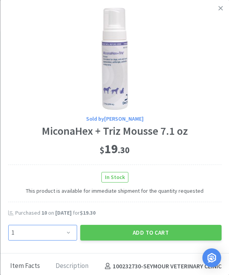
click at [69, 229] on select "Enter Quantity 1 2 3 4 5 6 7 8 9 10 11 12 13 14 15 16 17 18 19 20 Enter Quantity" at bounding box center [42, 233] width 69 height 16
click at [156, 234] on button "Add to Cart" at bounding box center [150, 233] width 141 height 16
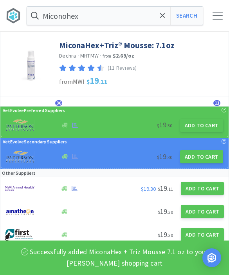
click at [196, 16] on button "Search" at bounding box center [186, 16] width 33 height 18
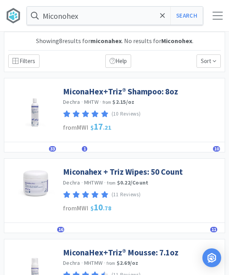
click at [168, 90] on link "MiconaHex+Triz® Shampoo: 8oz" at bounding box center [120, 91] width 115 height 11
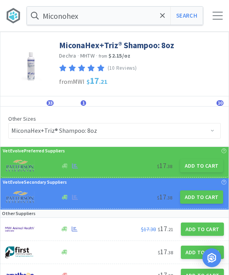
click at [201, 169] on button "Add to Cart" at bounding box center [201, 165] width 43 height 13
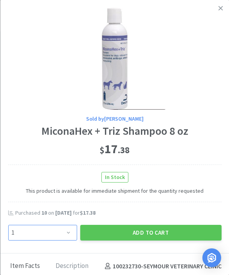
click at [41, 239] on select "Enter Quantity 1 2 3 4 5 6 7 8 9 10 11 12 13 14 15 16 17 18 19 20 Enter Quantity" at bounding box center [42, 233] width 69 height 16
click at [171, 228] on button "Add to Cart" at bounding box center [150, 233] width 141 height 16
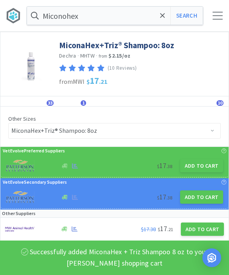
click at [164, 19] on icon at bounding box center [162, 16] width 5 height 8
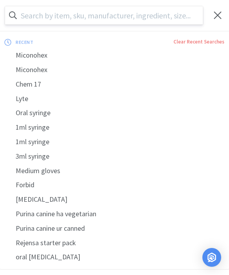
click at [91, 18] on input "text" at bounding box center [104, 16] width 198 height 18
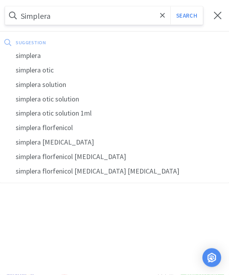
click at [186, 15] on button "Search" at bounding box center [186, 16] width 33 height 18
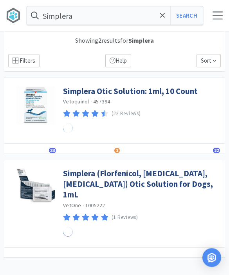
scroll to position [0, 0]
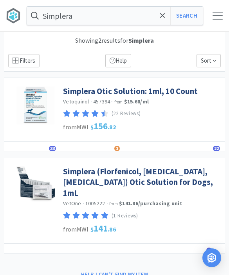
click at [89, 88] on link "Simplera Otic Solution: 1ml, 10 Count" at bounding box center [130, 91] width 135 height 11
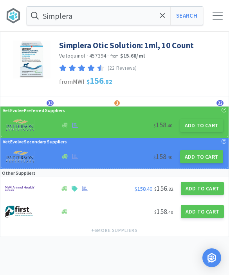
click at [194, 125] on button "Add to Cart" at bounding box center [201, 125] width 43 height 13
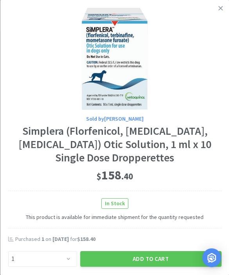
click at [141, 252] on button "Add to Cart" at bounding box center [150, 259] width 141 height 16
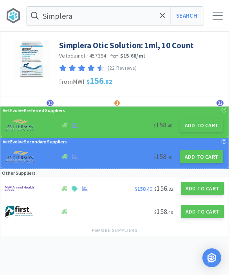
click at [168, 21] on input "Simplera" at bounding box center [115, 16] width 176 height 18
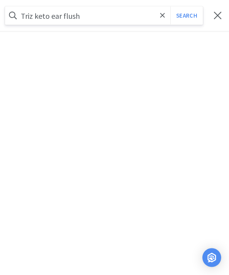
click at [186, 16] on button "Search" at bounding box center [186, 16] width 33 height 18
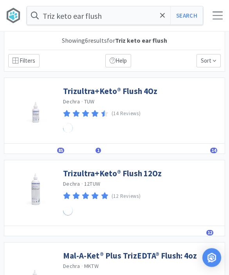
scroll to position [0, 0]
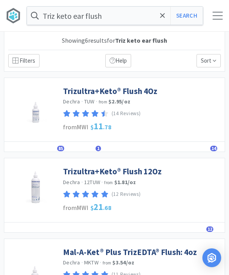
click at [81, 93] on link "Trizultra+Keto® Flush 4Oz" at bounding box center [110, 91] width 94 height 11
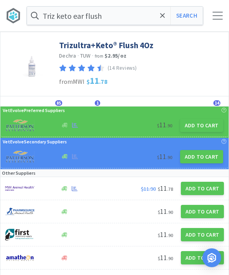
click at [190, 124] on button "Add to Cart" at bounding box center [201, 125] width 43 height 13
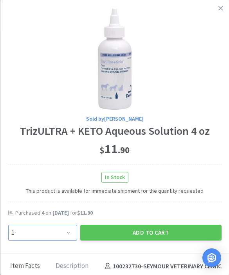
click at [58, 238] on select "Enter Quantity 1 2 3 4 5 6 7 8 9 10 11 12 13 14 15 16 17 18 19 20 Enter Quantity" at bounding box center [42, 233] width 69 height 16
click at [110, 237] on button "Add to Cart" at bounding box center [150, 233] width 141 height 16
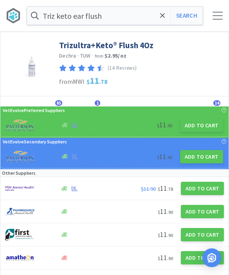
click at [165, 17] on icon at bounding box center [162, 16] width 5 height 8
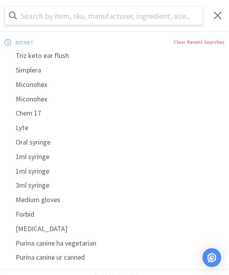
click at [124, 18] on input "text" at bounding box center [104, 16] width 198 height 18
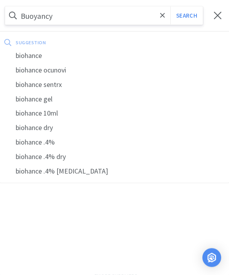
click at [186, 15] on button "Search" at bounding box center [186, 16] width 33 height 18
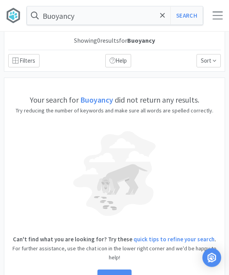
scroll to position [0, 0]
click at [163, 17] on icon at bounding box center [162, 16] width 5 height 8
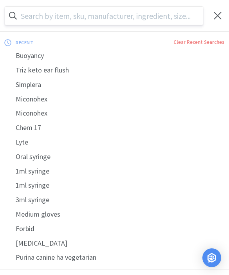
scroll to position [0, 0]
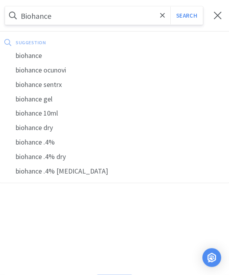
click at [24, 57] on div "biohance" at bounding box center [114, 56] width 229 height 14
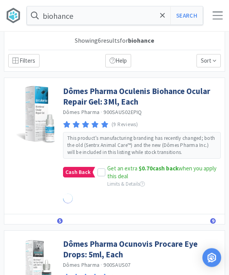
scroll to position [0, 0]
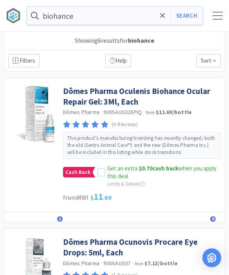
click at [99, 174] on icon at bounding box center [101, 172] width 5 height 5
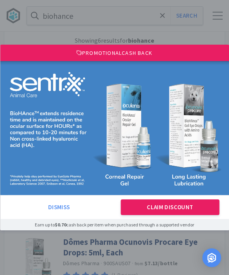
click at [146, 207] on button "Claim Discount" at bounding box center [170, 207] width 98 height 16
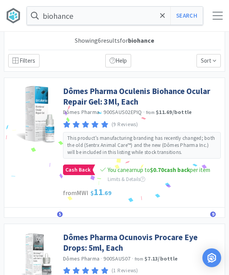
click at [74, 96] on link "Dômes Pharma Oculenis Biohance Ocular Repair Gel: 3Ml, Each" at bounding box center [142, 97] width 158 height 22
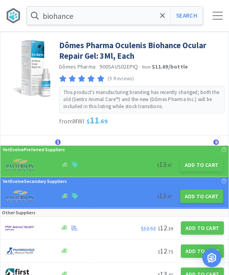
click at [190, 168] on button "Add to Cart" at bounding box center [201, 164] width 43 height 13
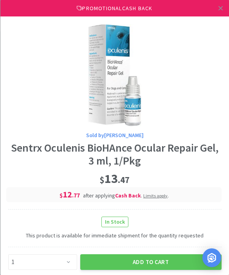
scroll to position [30, 0]
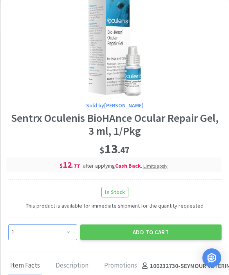
click at [53, 225] on select "Enter Quantity 1 2 3 4 5 6 7 8 9 10 11 12 13 14 15 16 17 18 19 20 Enter Quantity" at bounding box center [42, 232] width 69 height 16
click at [151, 233] on button "Add to Cart" at bounding box center [150, 232] width 141 height 16
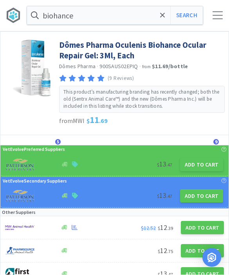
scroll to position [0, 0]
click at [162, 14] on icon at bounding box center [162, 16] width 5 height 8
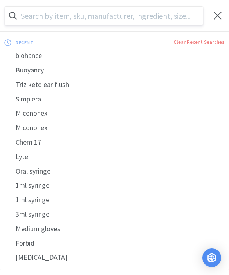
scroll to position [0, 0]
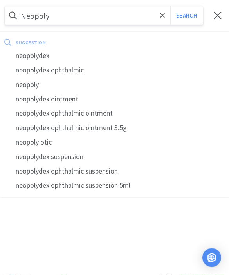
click at [41, 71] on div "neopolydex ophthalmic" at bounding box center [114, 70] width 229 height 14
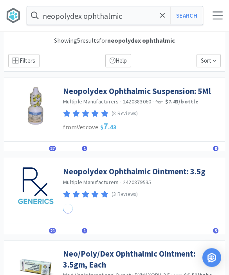
scroll to position [0, 0]
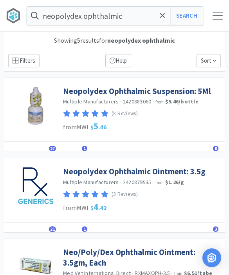
click at [85, 92] on link "Neopolydex Ophthalmic Suspension: 5Ml" at bounding box center [137, 91] width 148 height 11
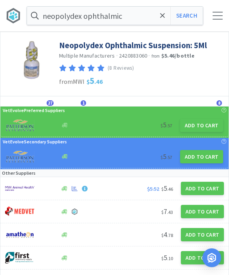
click at [190, 127] on button "Add to Cart" at bounding box center [201, 125] width 43 height 13
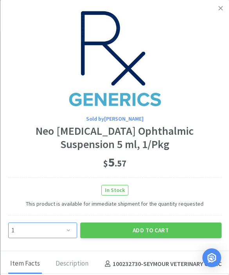
click at [42, 233] on select "Enter Quantity 1 2 3 4 5 6 7 8 9 10 11 12 13 14 15 16 17 18 19 20 Enter Quantity" at bounding box center [42, 230] width 69 height 16
click at [105, 231] on button "Add to Cart" at bounding box center [150, 230] width 141 height 16
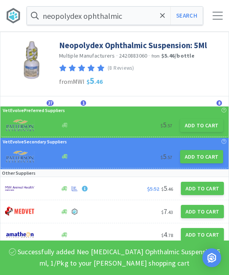
click at [188, 16] on button "Search" at bounding box center [186, 16] width 33 height 18
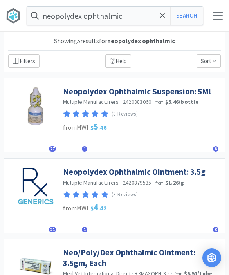
click at [76, 175] on link "Neopolydex Ophthalmic Ointment: 3.5g" at bounding box center [134, 171] width 143 height 11
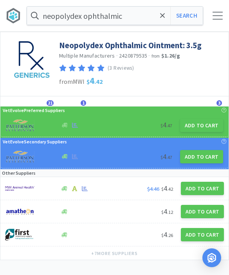
click at [191, 127] on button "Add to Cart" at bounding box center [201, 125] width 43 height 13
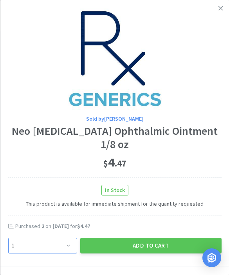
click at [68, 239] on select "Enter Quantity 1 2 3 4 5 6 7 8 9 10 11 12 13 14 15 16 17 18 19 20 Enter Quantity" at bounding box center [42, 246] width 69 height 16
click at [123, 238] on button "Add to Cart" at bounding box center [150, 246] width 141 height 16
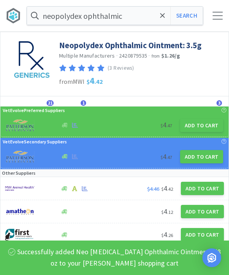
click at [83, 19] on input "neopolydex ophthalmic" at bounding box center [115, 16] width 176 height 18
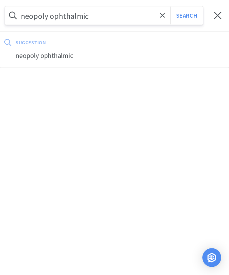
click at [197, 18] on button "Search" at bounding box center [186, 16] width 33 height 18
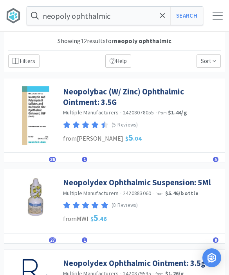
click at [107, 99] on link "Neopolybac (W/ Zinc) Ophthalmic Ointment: 3.5G" at bounding box center [142, 97] width 158 height 22
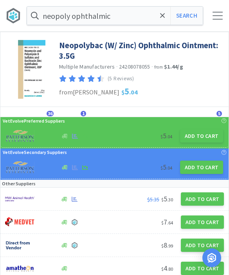
click at [197, 141] on button "Add to Cart" at bounding box center [201, 135] width 43 height 13
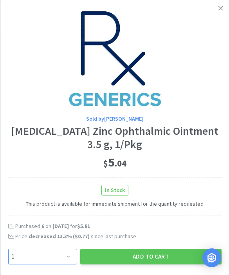
click at [65, 249] on select "Enter Quantity 1 2 3 4 5 6 7 8 9 10 11 12 13 14 15 16 17 18 19 20 Enter Quantity" at bounding box center [42, 257] width 69 height 16
click at [132, 259] on button "Add to Cart" at bounding box center [150, 257] width 141 height 16
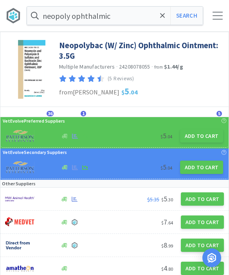
click at [194, 13] on button "Search" at bounding box center [186, 16] width 33 height 18
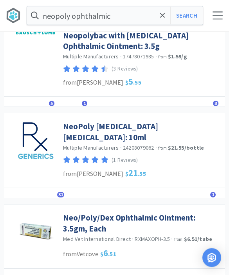
scroll to position [308, 0]
click at [197, 121] on link "NeoPoly Gramicidin Ophthalmic Solution: 10ml" at bounding box center [142, 132] width 158 height 22
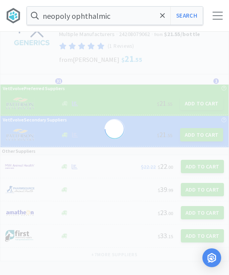
scroll to position [5, 0]
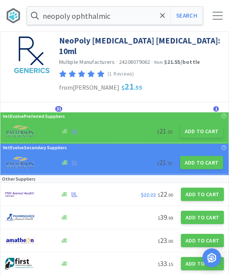
click at [204, 128] on button "Add to Cart" at bounding box center [201, 131] width 43 height 13
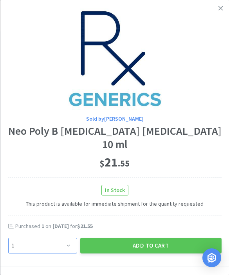
click at [69, 240] on select "Enter Quantity 1 2 3 4 5 6 7 8 9 10 11 12 13 14 15 16 17 18 19 20 Enter Quantity" at bounding box center [42, 246] width 69 height 16
click at [132, 246] on button "Add to Cart" at bounding box center [150, 246] width 141 height 16
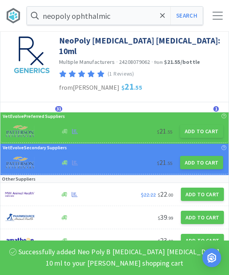
click at [165, 16] on span at bounding box center [162, 15] width 9 height 16
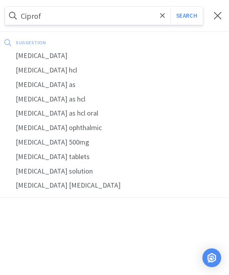
click at [46, 129] on div "ciprofloxacin ophthalmic" at bounding box center [114, 128] width 229 height 14
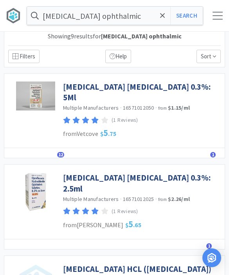
click at [78, 181] on link "Ciprofloxacin Ophthalmic Solution 0.3%: 2.5ml" at bounding box center [142, 183] width 158 height 22
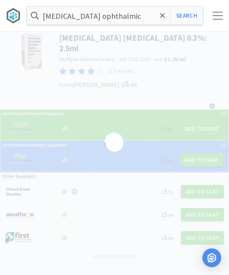
scroll to position [9, 0]
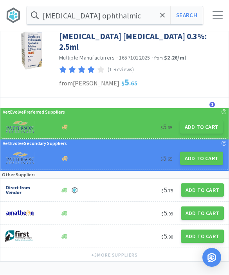
click at [198, 132] on button "Add to Cart" at bounding box center [201, 127] width 43 height 13
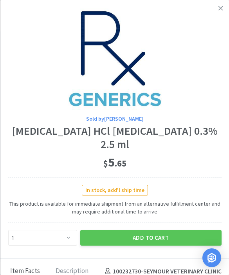
click at [55, 250] on div "Sold by Patterson Ciprofloxacin HCl Ophthalmic Solution 0.3% 2.5 ml $ 5 . 65 In…" at bounding box center [114, 129] width 229 height 259
click at [43, 242] on select "Enter Quantity 1 2 3 4 5 6 7 8 9 10 11 12 13 14 15 16 17 18 19 20 Enter Quantity" at bounding box center [42, 238] width 69 height 16
click at [142, 238] on button "Add to Cart" at bounding box center [150, 238] width 141 height 16
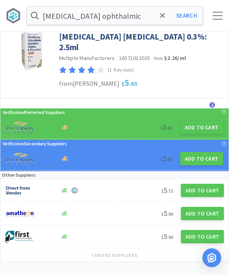
click at [163, 21] on span at bounding box center [162, 15] width 9 height 16
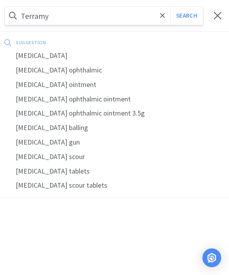
click at [31, 58] on div "terramycin" at bounding box center [114, 56] width 229 height 14
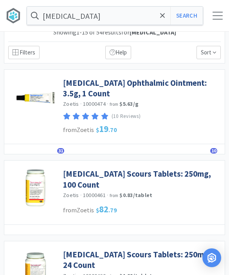
click at [76, 91] on link "Terramycin Ophthalmic Ointment: 3.5g, 1 Count" at bounding box center [142, 89] width 158 height 22
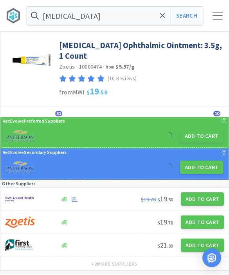
click at [192, 141] on button "Add to Cart" at bounding box center [201, 135] width 43 height 13
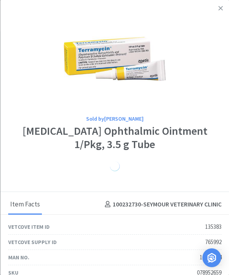
click at [223, 15] on link at bounding box center [221, 8] width 14 height 17
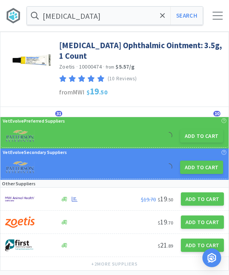
click at [201, 132] on button "Add to Cart" at bounding box center [201, 135] width 43 height 13
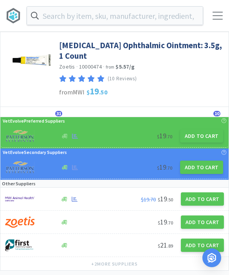
click at [197, 140] on button "Add to Cart" at bounding box center [201, 135] width 43 height 13
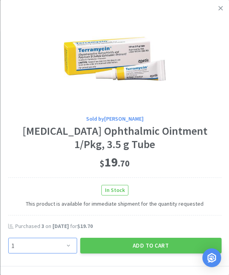
click at [60, 246] on select "Enter Quantity 1 2 3 4 5 6 7 8 9 10 11 12 13 14 15 16 17 18 19 20 Enter Quantity" at bounding box center [42, 246] width 69 height 16
select select "2"
click at [139, 244] on button "Add to Cart" at bounding box center [150, 246] width 141 height 16
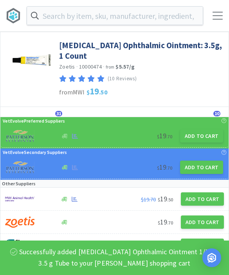
click at [179, 18] on input "text" at bounding box center [115, 16] width 176 height 18
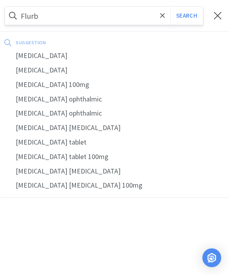
type input "Flurb"
click at [33, 57] on div "flurbiprofen" at bounding box center [114, 56] width 229 height 14
select select "2"
select select "6"
select select "3"
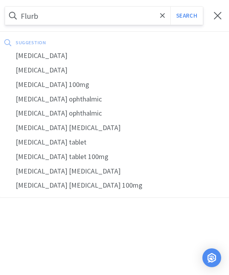
select select "2"
select select "3"
select select "1"
select select "3"
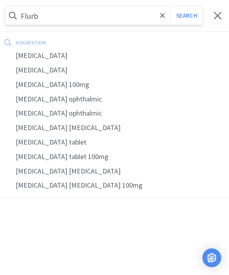
select select "1"
select select "2"
select select "1"
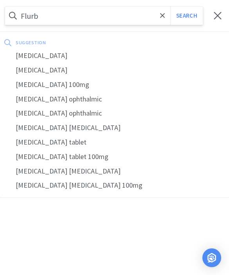
select select "3"
select select "5"
select select "3"
select select "1"
select select "2"
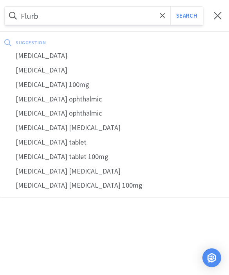
select select "1"
select select "2"
select select "3"
select select "2"
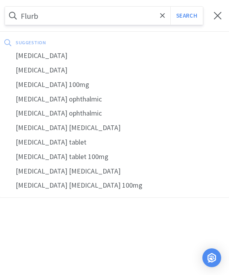
select select "2"
select select "1"
select select "2"
select select "1"
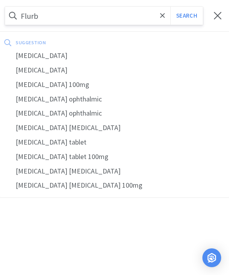
select select "2"
select select "1"
select select "2"
select select "1"
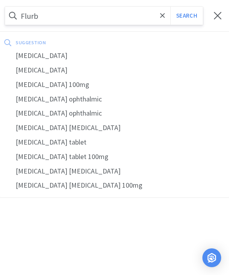
select select "1"
select select "2"
select select "5"
select select "3"
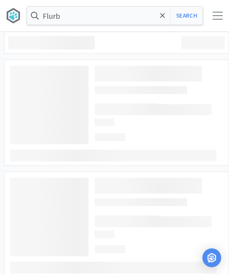
type input "flurbiprofen"
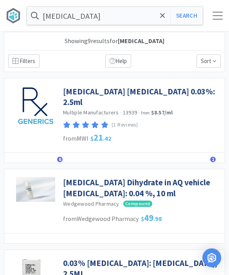
select select "1"
select select "2"
select select "1"
select select "2"
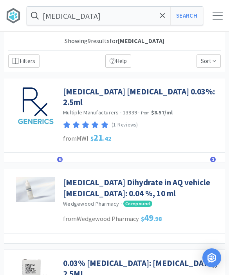
select select "3"
click at [74, 98] on link "Flurbiprofen Ophthalmic Solution 0.03%: 2.5ml" at bounding box center [142, 97] width 158 height 22
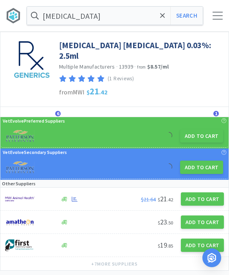
click at [188, 134] on button "Add to Cart" at bounding box center [201, 135] width 43 height 13
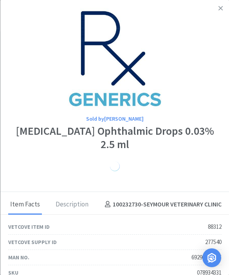
select select "1"
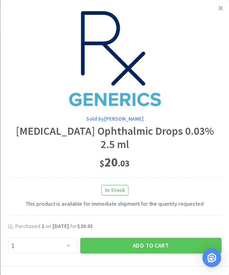
click at [184, 238] on button "Add to Cart" at bounding box center [150, 246] width 141 height 16
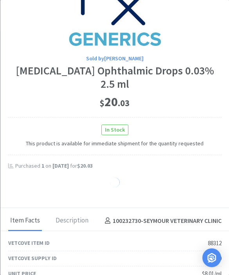
scroll to position [67, 0]
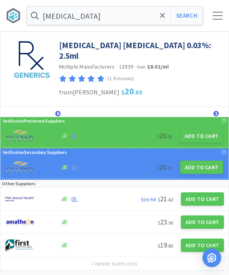
click at [152, 16] on input "flurbiprofen" at bounding box center [115, 16] width 176 height 18
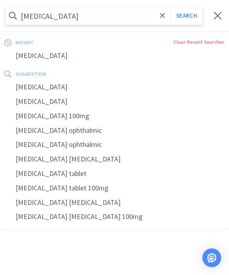
click at [168, 20] on input "flurbiprofen" at bounding box center [104, 16] width 198 height 18
click at [157, 18] on input "flurbiprofen" at bounding box center [104, 16] width 198 height 18
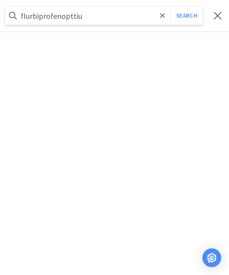
type input "flurbiprofenopttiu"
click at [159, 18] on span at bounding box center [162, 15] width 9 height 16
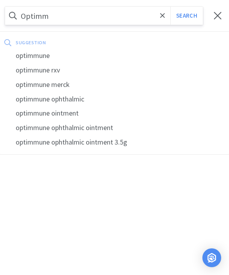
click at [31, 56] on div "optimmune" at bounding box center [114, 56] width 229 height 14
type input "optimmune"
select select "1"
select select "2"
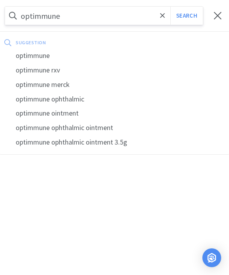
select select "1"
select select "2"
select select "3"
select select "2"
select select "6"
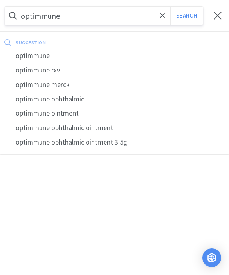
select select "3"
select select "2"
select select "3"
select select "1"
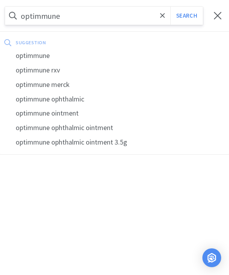
select select "3"
select select "1"
select select "2"
select select "1"
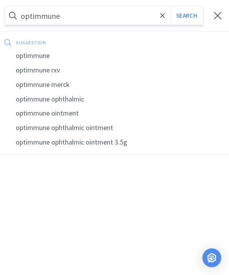
select select "1"
select select "3"
select select "5"
select select "3"
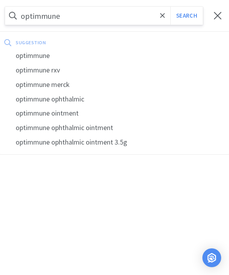
select select "1"
select select "2"
select select "1"
select select "2"
select select "3"
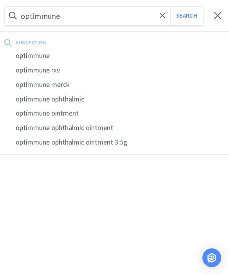
select select "2"
select select "1"
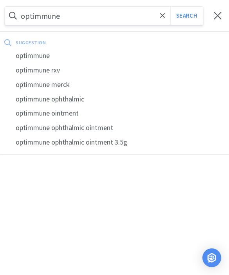
select select "2"
select select "1"
select select "2"
select select "1"
select select "2"
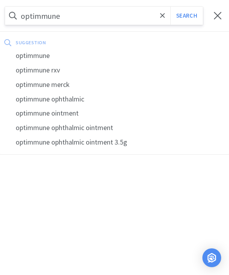
select select "2"
select select "1"
select select "2"
select select "5"
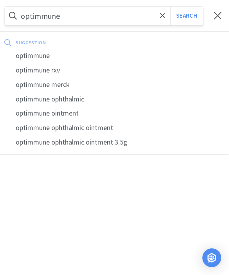
select select "3"
select select "1"
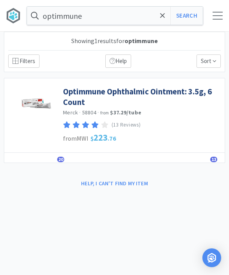
click at [77, 94] on link "Optimmune Ophthalmic Ointment: 3.5g, 6 Count" at bounding box center [142, 97] width 158 height 22
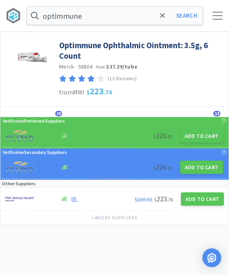
click at [195, 138] on button "Add to Cart" at bounding box center [201, 135] width 43 height 13
select select "1"
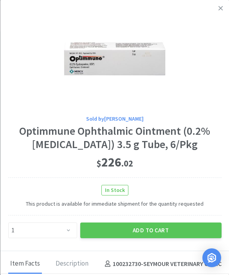
click at [137, 224] on button "Add to Cart" at bounding box center [150, 230] width 141 height 16
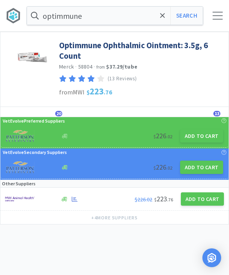
click at [163, 17] on icon at bounding box center [162, 16] width 5 height 8
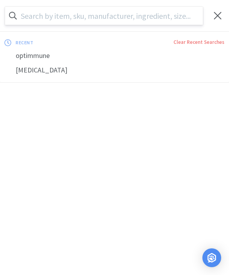
click at [187, 14] on input "text" at bounding box center [104, 16] width 198 height 18
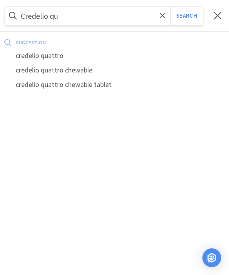
type input "Credelio qu"
click at [91, 50] on div "credelio quattro" at bounding box center [114, 56] width 229 height 14
select select "1"
select select "2"
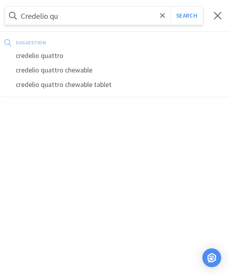
select select "1"
select select "2"
select select "3"
select select "2"
select select "6"
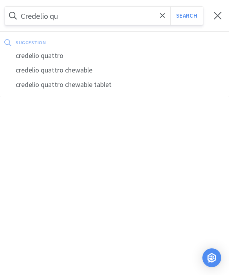
select select "3"
select select "2"
select select "3"
select select "1"
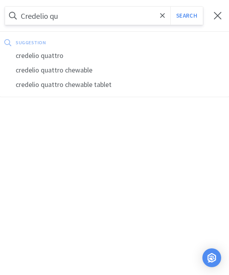
select select "3"
select select "1"
select select "2"
select select "1"
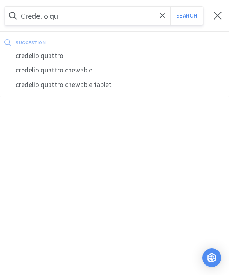
select select "1"
select select "3"
select select "5"
select select "3"
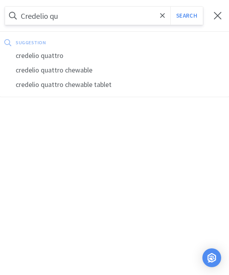
select select "1"
select select "2"
select select "1"
select select "2"
select select "3"
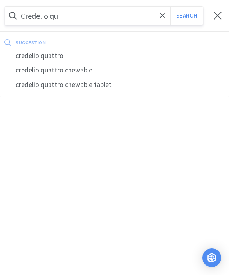
select select "2"
select select "1"
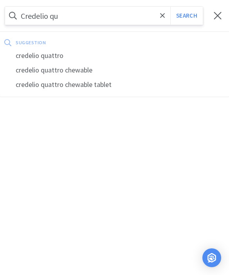
select select "2"
select select "1"
select select "2"
select select "1"
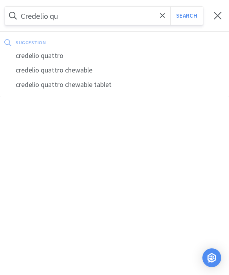
select select "2"
select select "1"
select select "2"
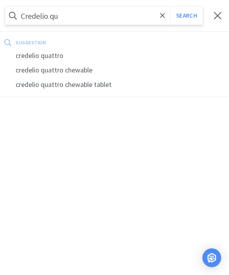
select select "5"
select select "3"
select select "1"
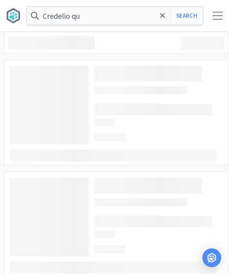
type input "credelio quattro"
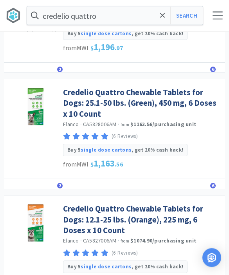
scroll to position [225, 0]
click at [73, 226] on link "Credelio Quattro Chewable Tablets for Dogs: 12.1-25 lbs. (Orange), 225 mg, 6 Do…" at bounding box center [142, 219] width 158 height 32
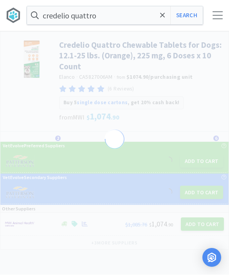
select select "1"
select select "2"
select select "1"
select select "2"
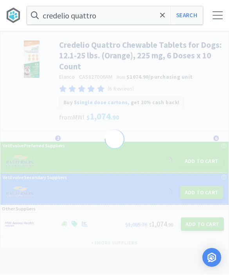
select select "3"
select select "2"
select select "6"
select select "3"
select select "2"
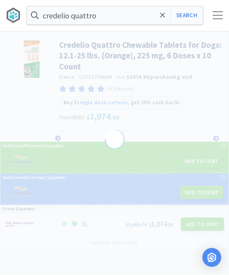
select select "3"
select select "1"
select select "3"
select select "1"
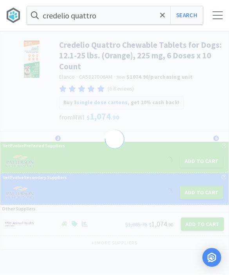
select select "1"
select select "2"
select select "1"
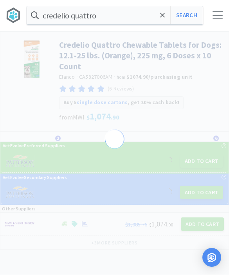
select select "3"
select select "5"
select select "3"
select select "1"
select select "2"
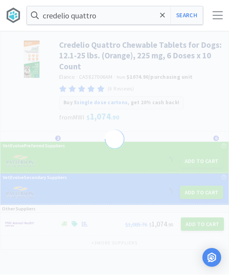
select select "1"
select select "2"
select select "3"
select select "2"
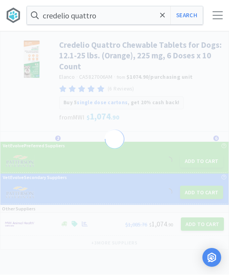
select select "2"
select select "1"
select select "2"
select select "1"
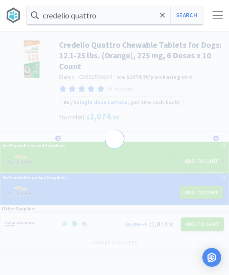
select select "1"
select select "2"
select select "1"
select select "2"
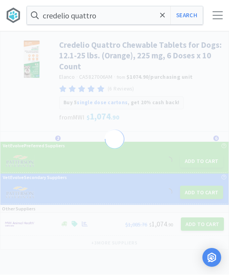
select select "1"
select select "2"
select select "5"
select select "3"
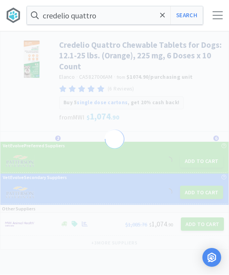
select select "1"
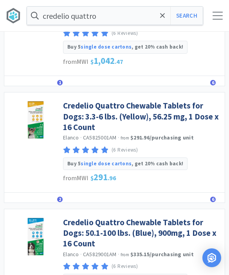
scroll to position [650, 0]
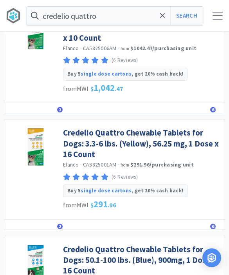
click at [75, 153] on link "Credelio Quattro Chewable Tablets for Dogs: 3.3-6 lbs. (Yellow), 56.25 mg, 1 Do…" at bounding box center [142, 143] width 158 height 32
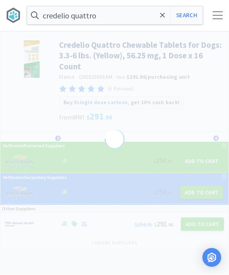
scroll to position [0, 0]
select select "822100"
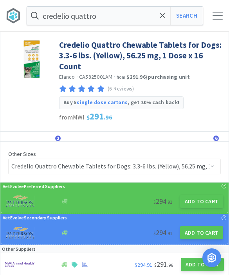
click at [198, 205] on button "Add to Cart" at bounding box center [201, 201] width 43 height 13
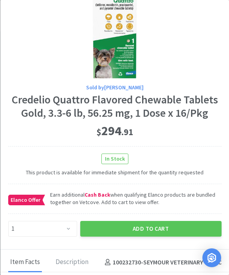
scroll to position [81, 0]
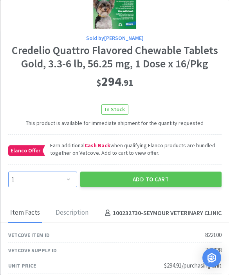
click at [47, 178] on select "Enter Quantity 1 2 3 4 5 6 7 8 9 10 11 12 13 14 15 16 17 18 19 20 Enter Quantity" at bounding box center [42, 180] width 69 height 16
select select "2"
click at [142, 181] on button "Add to Cart" at bounding box center [150, 180] width 141 height 16
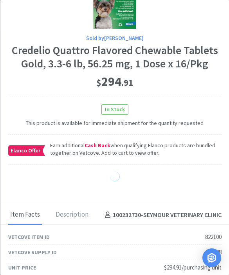
select select "1"
select select "2"
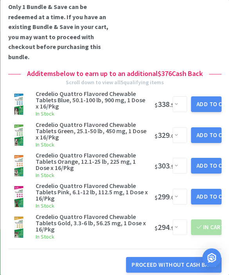
scroll to position [181, 0]
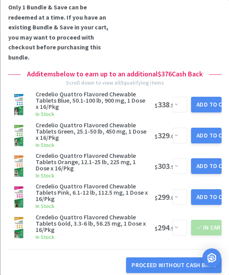
click at [204, 193] on button "Add to Cart" at bounding box center [206, 197] width 31 height 16
click at [209, 97] on button "Add to Cart" at bounding box center [206, 105] width 31 height 16
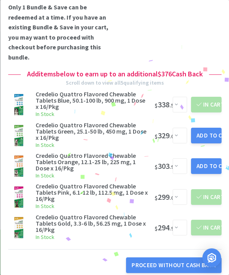
click at [206, 131] on button "Add to Cart" at bounding box center [206, 136] width 31 height 16
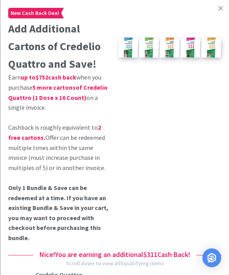
scroll to position [0, 0]
click at [217, 11] on link at bounding box center [221, 8] width 14 height 17
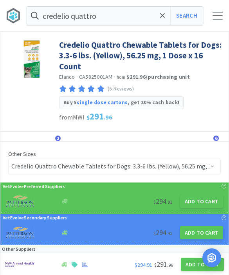
click at [159, 19] on span at bounding box center [162, 15] width 9 height 16
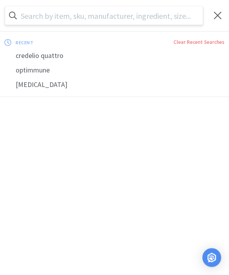
click at [103, 123] on div at bounding box center [114, 137] width 229 height 275
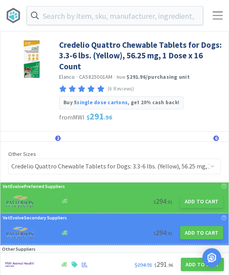
click at [122, 128] on div "Credelio Quattro Chewable Tablets for Dogs: 3.3-6 lbs. (Yellow), 56.25 mg, 1 Do…" at bounding box center [114, 82] width 228 height 100
click at [201, 107] on div "Credelio Quattro Chewable Tablets for Dogs: 3.3-6 lbs. (Yellow), 56.25 mg, 1 Do…" at bounding box center [142, 73] width 166 height 74
click at [158, 14] on input "text" at bounding box center [115, 16] width 176 height 18
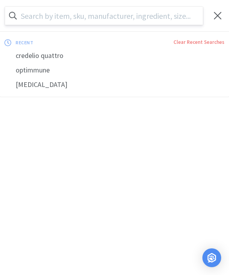
scroll to position [0, 0]
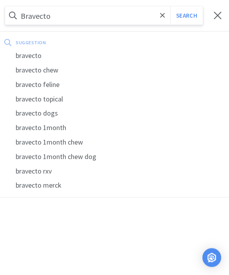
type input "Bravecto"
click at [186, 15] on button "Search" at bounding box center [186, 16] width 33 height 18
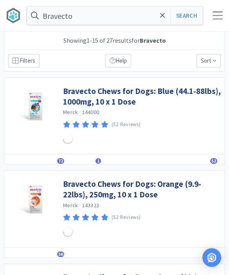
scroll to position [0, 0]
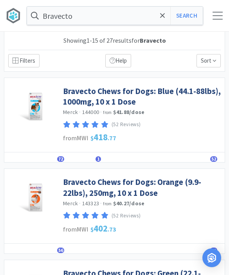
click at [193, 14] on button "Search" at bounding box center [186, 16] width 33 height 18
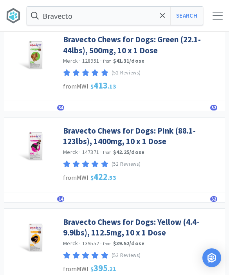
scroll to position [252, 0]
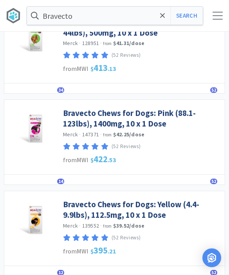
click at [158, 203] on link "Bravecto Chews for Dogs: Yellow (4.4-9.9lbs), 112.5mg, 10 x 1 Dose" at bounding box center [142, 210] width 158 height 22
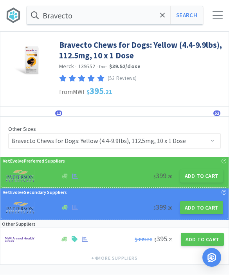
scroll to position [0, 0]
click at [203, 181] on button "Add to Cart" at bounding box center [201, 175] width 43 height 13
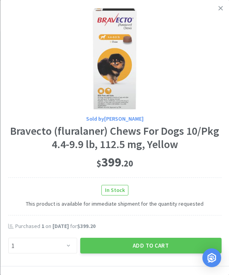
click at [160, 239] on button "Add to Cart" at bounding box center [150, 246] width 141 height 16
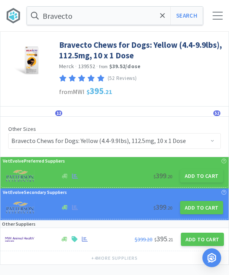
click at [188, 20] on button "Search" at bounding box center [186, 16] width 33 height 18
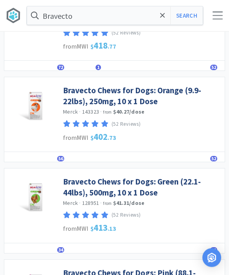
scroll to position [92, 0]
click at [155, 182] on link "Bravecto Chews for Dogs: Green (22.1-44lbs), 500mg, 10 x 1 Dose" at bounding box center [142, 187] width 158 height 22
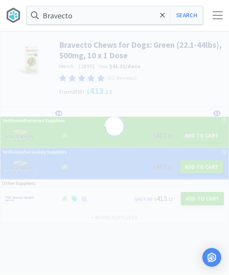
scroll to position [0, 0]
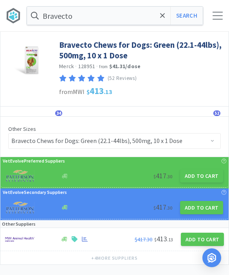
click at [196, 175] on button "Add to Cart" at bounding box center [201, 175] width 43 height 13
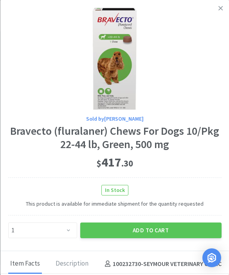
click at [175, 228] on button "Add to Cart" at bounding box center [150, 230] width 141 height 16
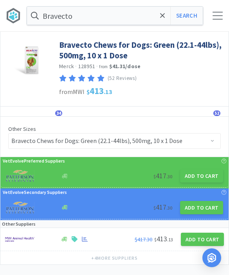
click at [186, 19] on button "Search" at bounding box center [186, 16] width 33 height 18
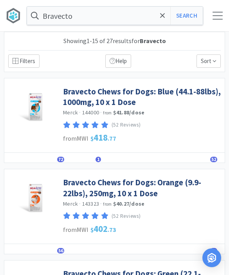
click at [146, 191] on link "Bravecto Chews for Dogs: Orange (9.9-22lbs), 250mg, 10 x 1 Dose" at bounding box center [142, 188] width 158 height 22
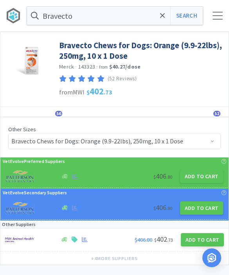
click at [198, 181] on button "Add to Cart" at bounding box center [201, 176] width 43 height 13
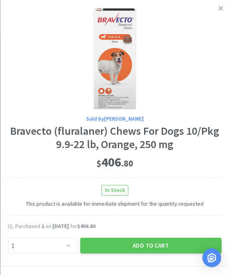
click at [175, 240] on button "Add to Cart" at bounding box center [150, 246] width 141 height 16
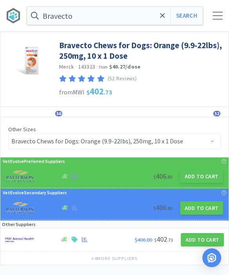
click at [165, 12] on icon at bounding box center [162, 16] width 5 height 8
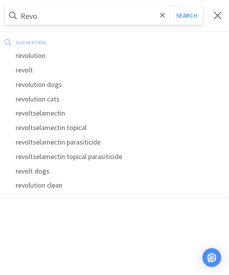
click at [30, 58] on div "revolution" at bounding box center [114, 56] width 229 height 14
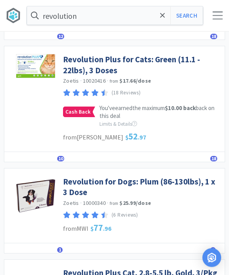
scroll to position [1040, 0]
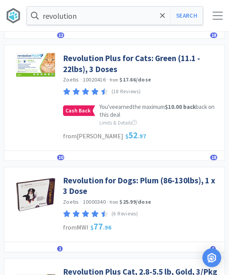
click at [94, 55] on link "Revolution Plus for Cats: Green (11.1 - 22lbs), 3 Doses" at bounding box center [142, 64] width 158 height 22
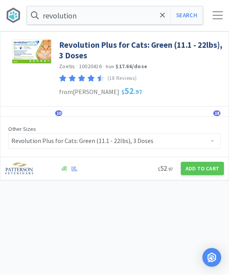
click at [201, 163] on button "Add to Cart" at bounding box center [202, 168] width 43 height 13
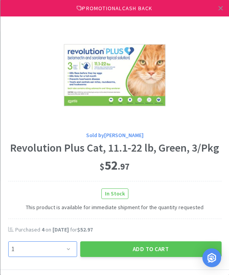
click at [69, 241] on select "Enter Quantity 1 2 3 4 5 6 7 8 9 10 11 12 13 14 15 16 17 18 19 20 Enter Quantity" at bounding box center [42, 249] width 69 height 16
click at [130, 246] on button "Add to Cart" at bounding box center [150, 249] width 141 height 16
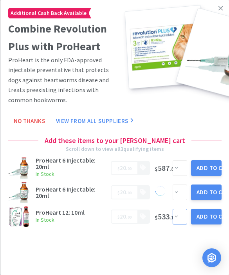
click at [177, 219] on select "Enter Quantity 1 2 3 4 5 6 7 8 9 10 11 12 13 14 15 16 17 18 19 20 Enter Quantity" at bounding box center [180, 217] width 14 height 16
click at [203, 219] on button "Add to Cart" at bounding box center [206, 217] width 31 height 16
click at [218, 6] on link at bounding box center [221, 8] width 14 height 17
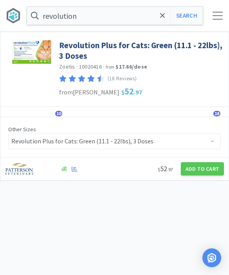
click at [165, 14] on icon at bounding box center [162, 16] width 5 height 8
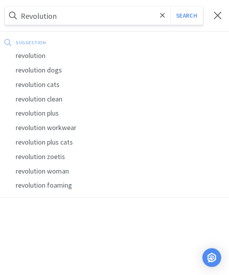
click at [186, 16] on button "Search" at bounding box center [186, 16] width 33 height 18
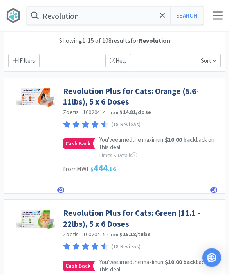
scroll to position [0, 0]
click at [130, 12] on input "Revolution" at bounding box center [115, 16] width 176 height 18
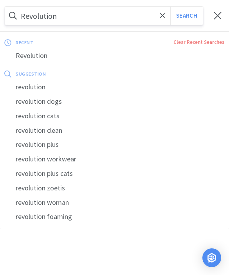
scroll to position [0, 0]
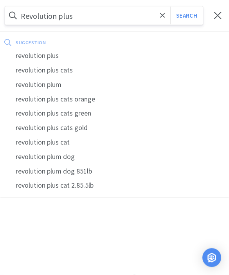
click at [186, 15] on button "Search" at bounding box center [186, 16] width 33 height 18
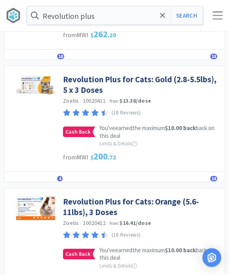
scroll to position [498, 0]
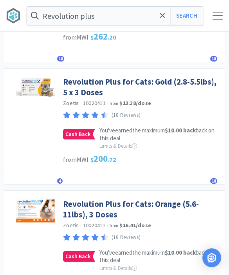
click at [172, 78] on link "Revolution Plus for Cats: Gold (2.8-5.5lbs), 5 x 3 Doses" at bounding box center [142, 87] width 158 height 22
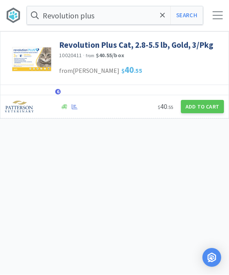
click at [208, 105] on button "Add to Cart" at bounding box center [202, 106] width 43 height 13
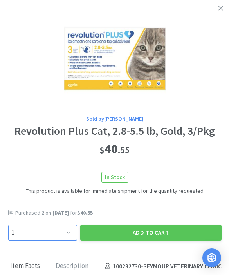
click at [65, 226] on select "Enter Quantity 1 2 3 4 5 6 7 8 9 10 11 12 13 14 15 16 17 18 19 20 Enter Quantity" at bounding box center [42, 233] width 69 height 16
click at [69, 232] on select "Enter Quantity 1 2 3 4 5 6 7 8 9 10 11 12 13 14 15 16 17 18 19 20 Enter Quantity" at bounding box center [42, 233] width 69 height 16
click at [154, 249] on div "Sold by Patterson Revolution Plus Cat, 2.8-5.5 lb, Gold, 3/Pkg $ 40 . 55 In Sto…" at bounding box center [114, 126] width 229 height 253
click at [159, 234] on button "Add to Cart" at bounding box center [150, 233] width 141 height 16
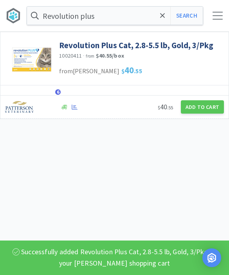
click at [216, 14] on div at bounding box center [218, 16] width 10 height 8
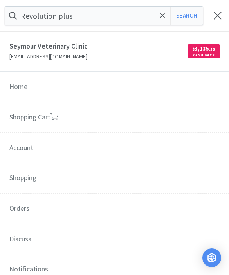
click at [92, 119] on link "Shopping Cart" at bounding box center [114, 117] width 229 height 31
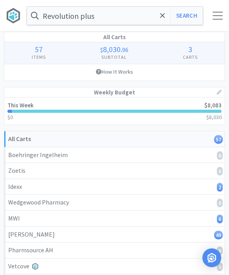
click at [167, 19] on span at bounding box center [162, 15] width 9 height 16
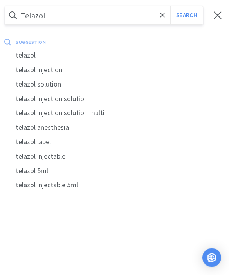
click at [186, 15] on button "Search" at bounding box center [186, 16] width 33 height 18
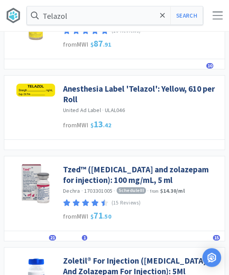
scroll to position [83, 0]
click at [136, 175] on link "Tzed™ (tiletamine and zolazepam for injection): 100 mg/mL, 5 ml" at bounding box center [142, 175] width 158 height 22
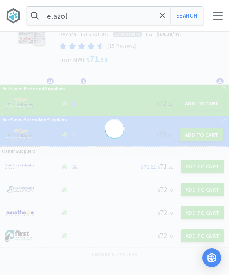
scroll to position [5, 0]
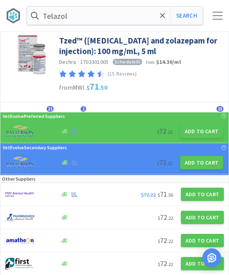
click at [197, 135] on button "Add to Cart" at bounding box center [201, 131] width 43 height 13
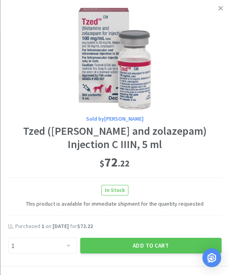
click at [141, 244] on button "Add to Cart" at bounding box center [150, 246] width 141 height 16
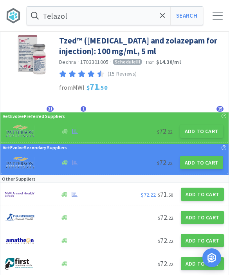
click at [158, 14] on input "Telazol" at bounding box center [115, 16] width 176 height 18
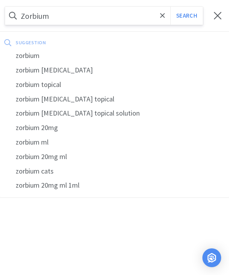
click at [186, 16] on button "Search" at bounding box center [186, 16] width 33 height 18
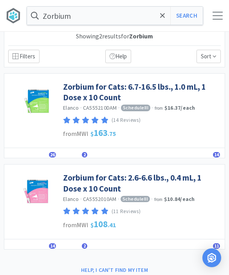
click at [106, 180] on link "Zorbium for Cats: 2.6-6.6 lbs., 0.4 mL, 1 Dose x 10 Count" at bounding box center [142, 183] width 158 height 22
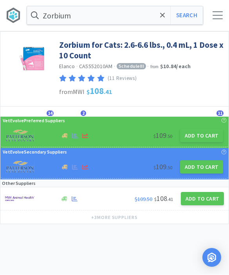
click at [208, 136] on button "Add to Cart" at bounding box center [201, 135] width 43 height 13
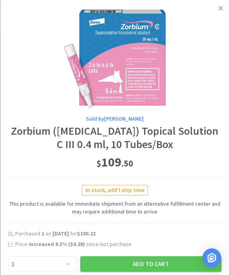
click at [139, 260] on button "Add to Cart" at bounding box center [150, 264] width 141 height 16
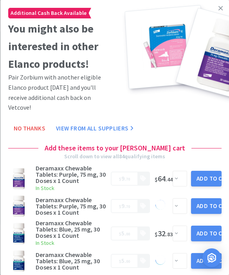
click at [222, 5] on icon at bounding box center [221, 8] width 4 height 7
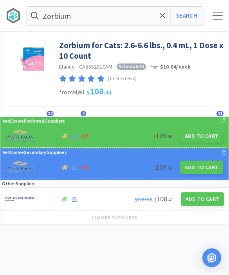
click at [155, 246] on body "Zorbium Search Orders Shopping Discuss Discuss 59 59 Zorbium for Cats: 2.6-6.6 …" at bounding box center [114, 137] width 229 height 275
